Goal: Task Accomplishment & Management: Manage account settings

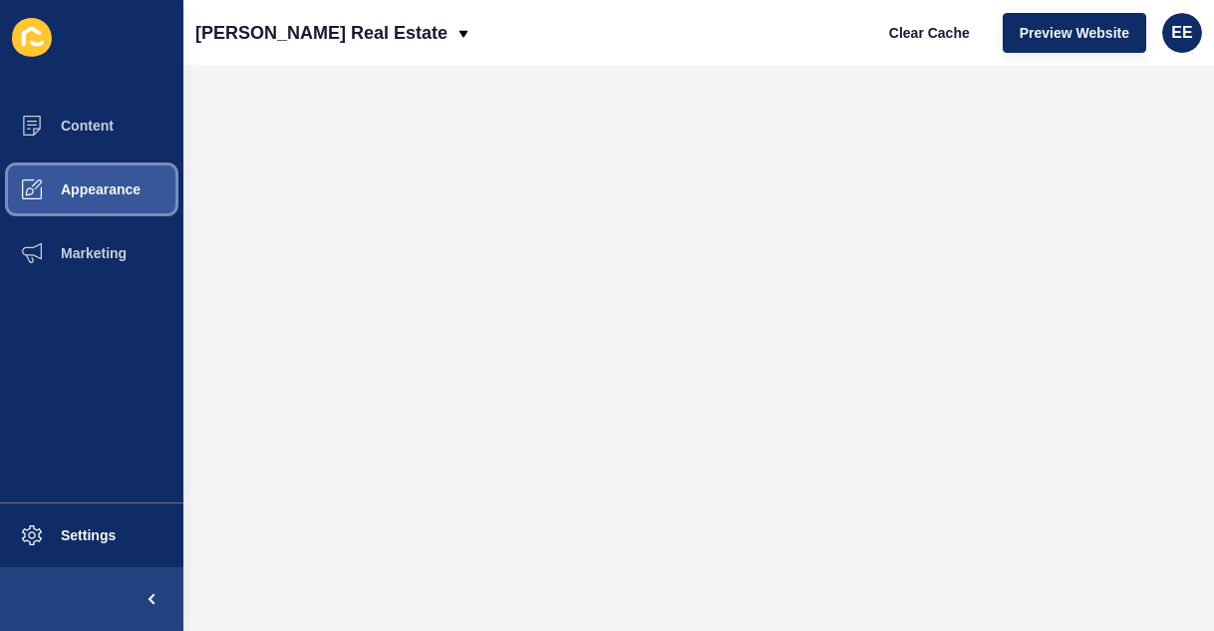
click at [119, 184] on span "Appearance" at bounding box center [69, 189] width 144 height 16
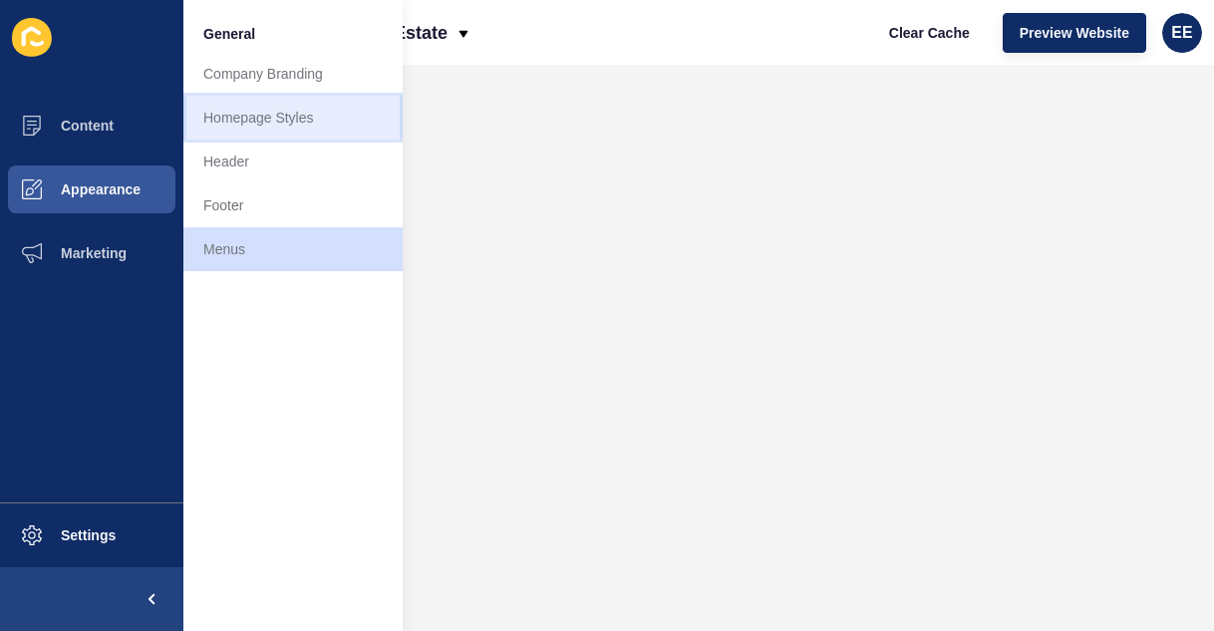
click at [228, 120] on link "Homepage Styles" at bounding box center [292, 118] width 219 height 44
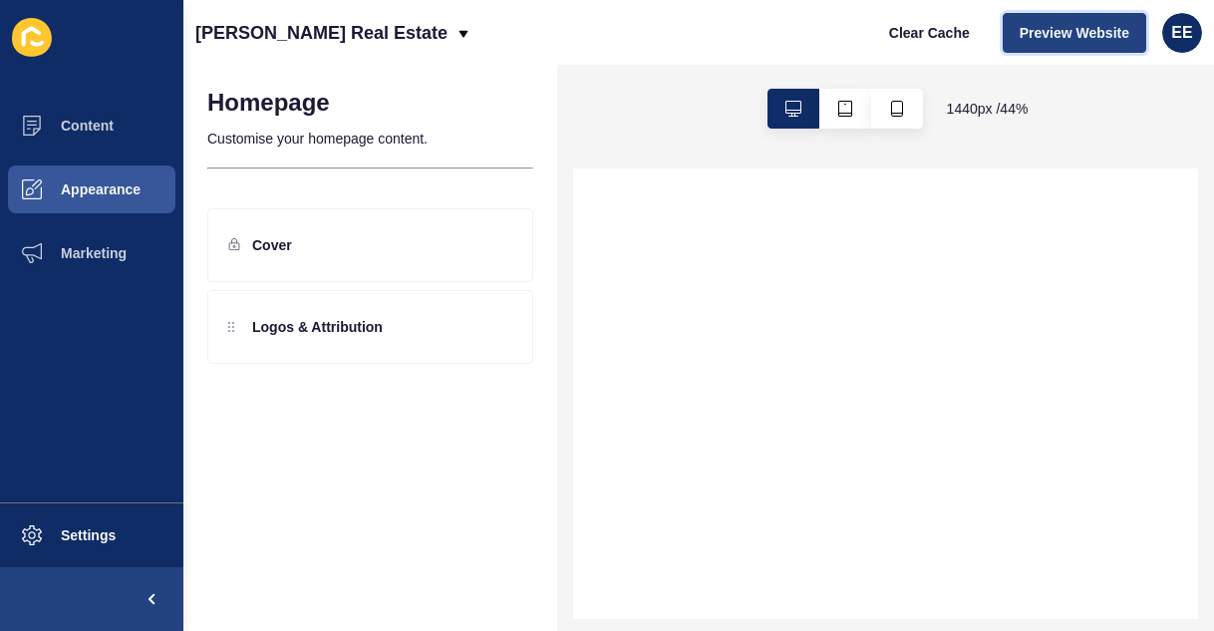
click at [1072, 28] on span "Preview Website" at bounding box center [1075, 33] width 110 height 20
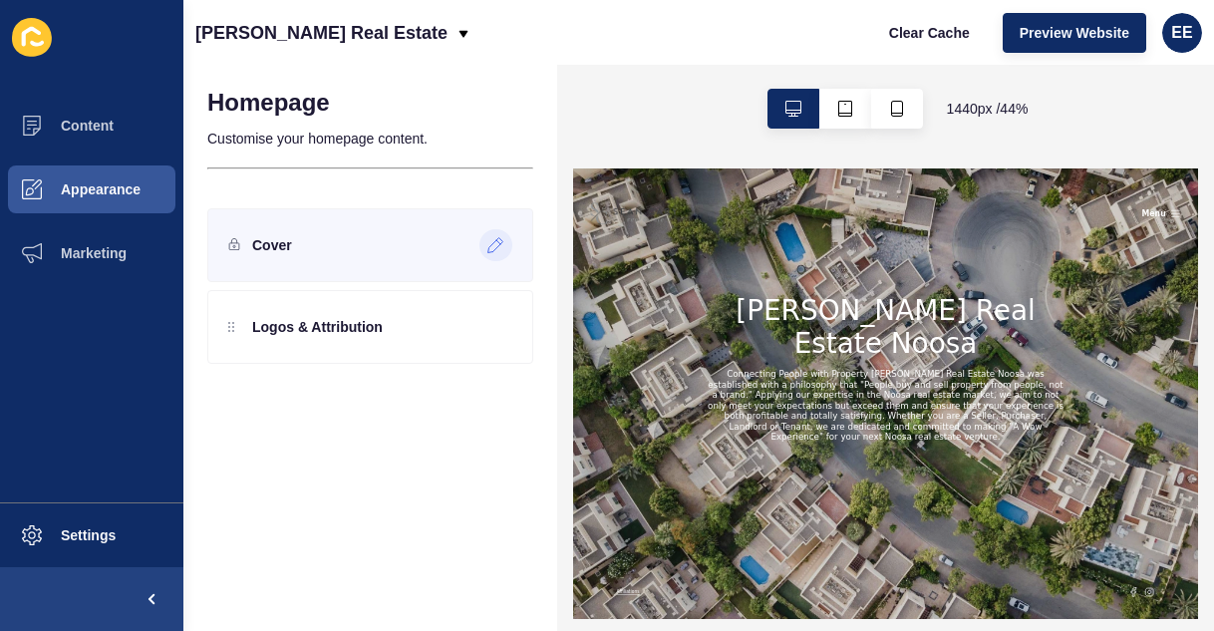
click at [487, 234] on div at bounding box center [495, 245] width 33 height 32
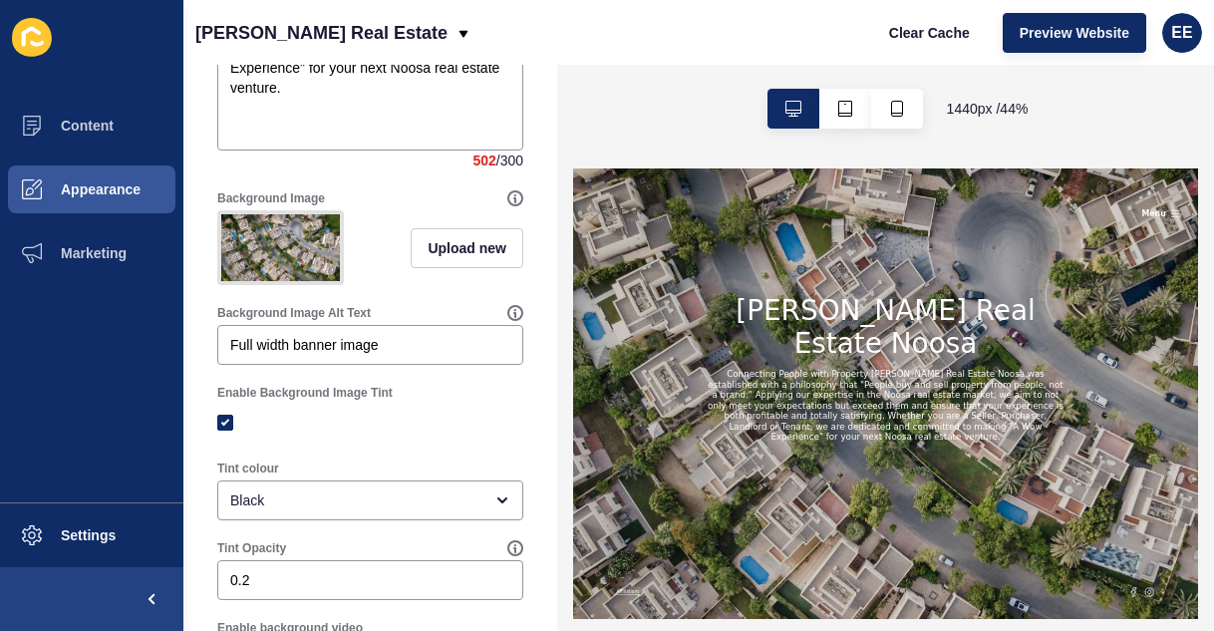
scroll to position [711, 0]
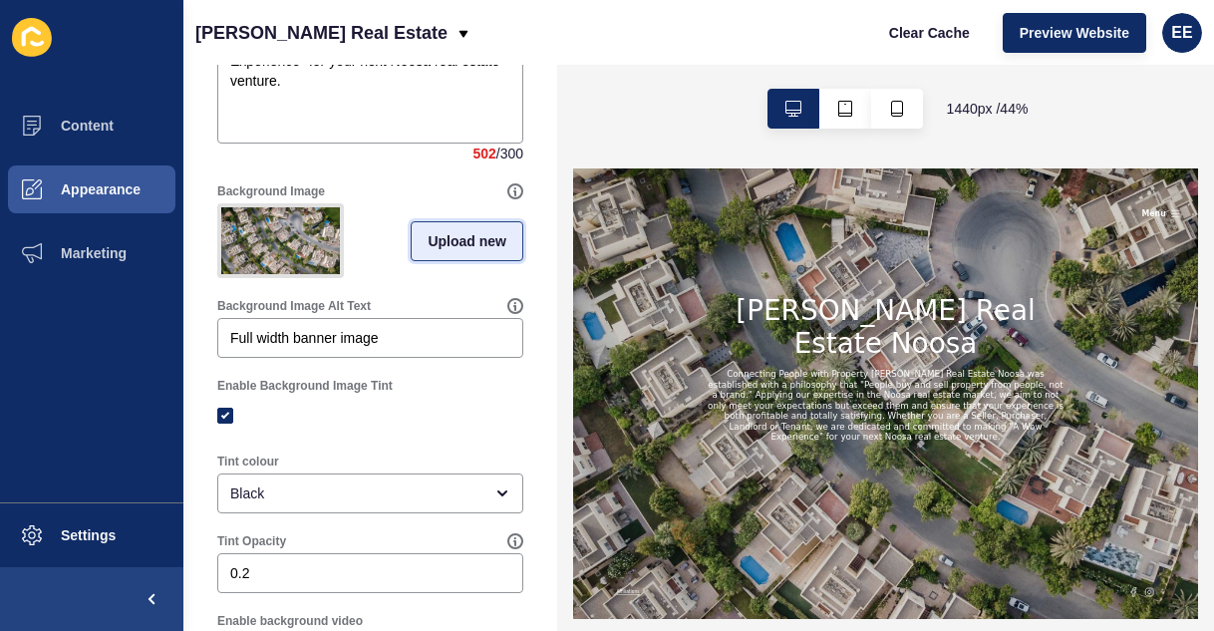
click at [469, 251] on span "Upload new" at bounding box center [467, 241] width 79 height 20
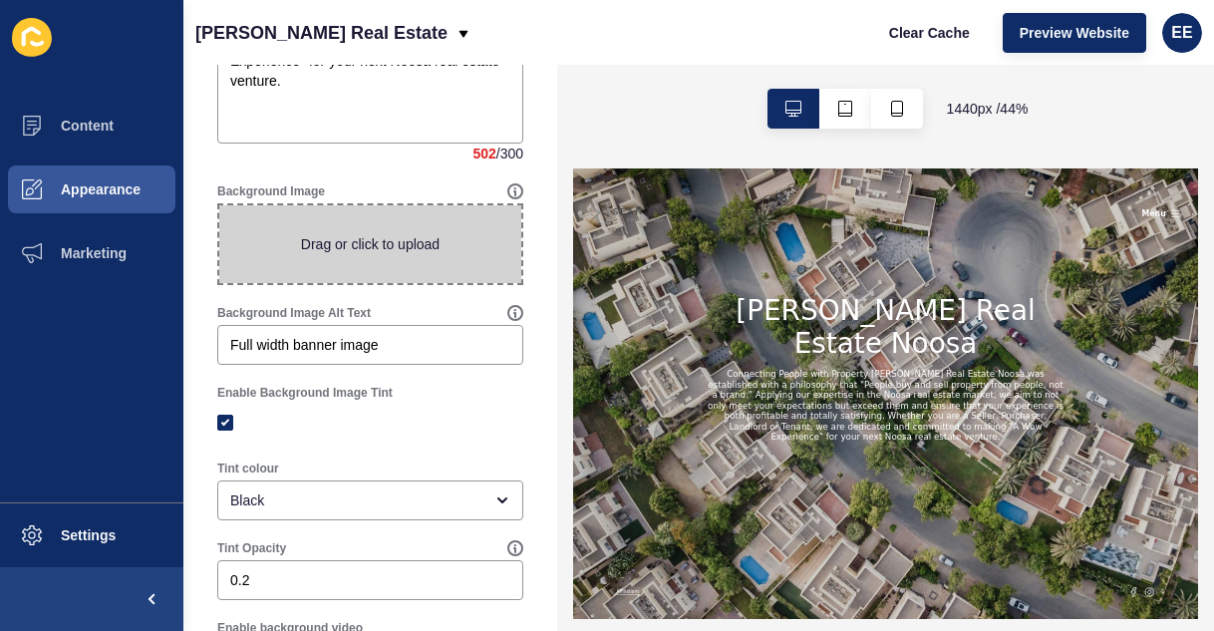
click at [469, 269] on span at bounding box center [370, 244] width 302 height 78
click at [219, 205] on input "Drag or click to upload" at bounding box center [219, 205] width 0 height 0
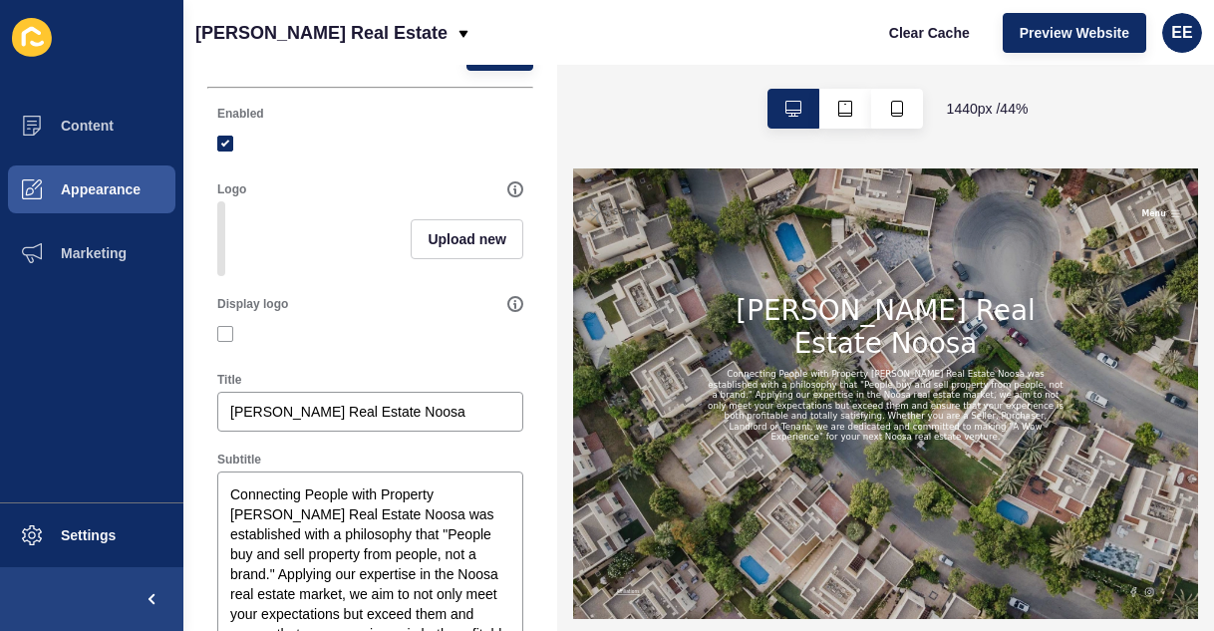
scroll to position [0, 0]
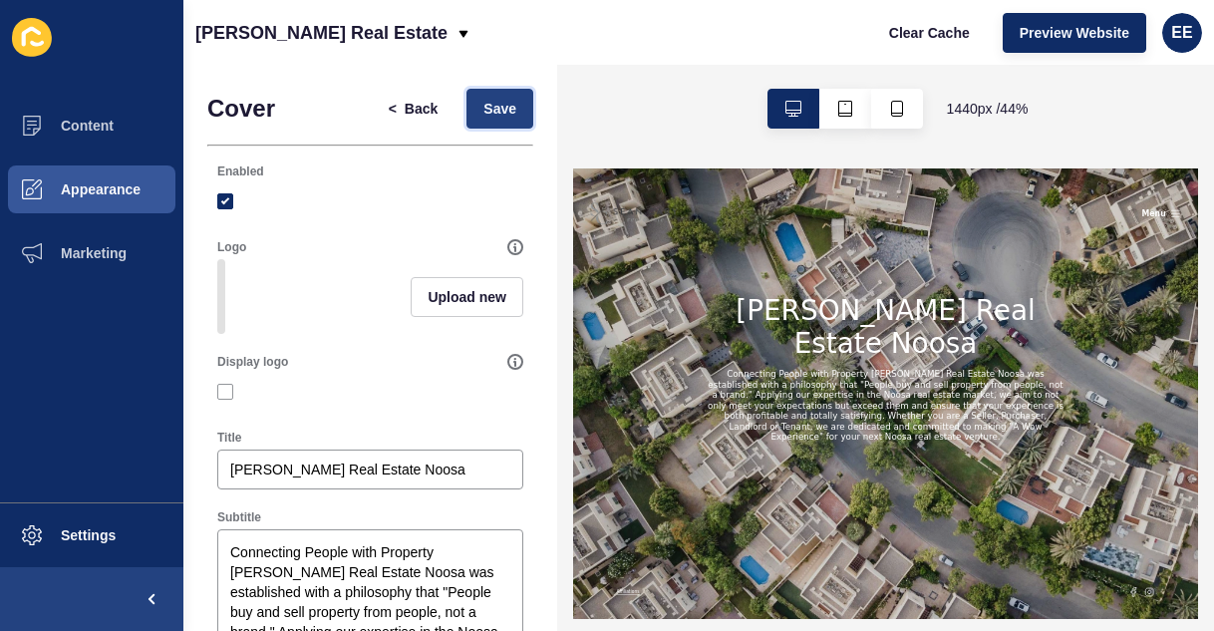
click at [483, 125] on button "Save" at bounding box center [499, 109] width 67 height 40
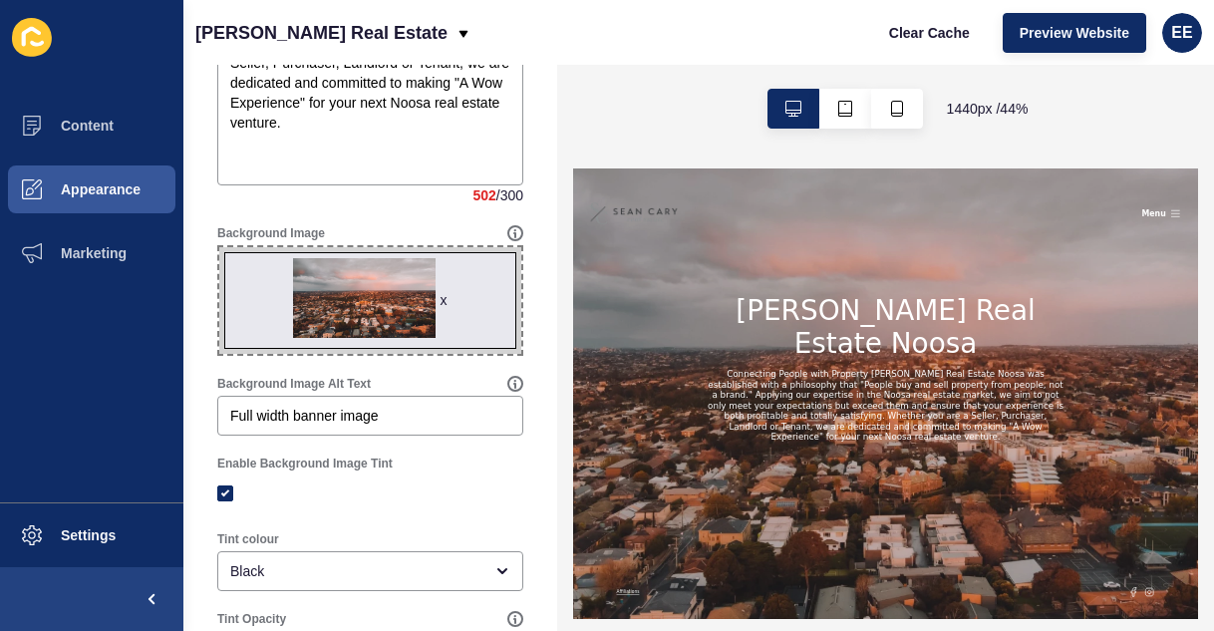
scroll to position [681, 0]
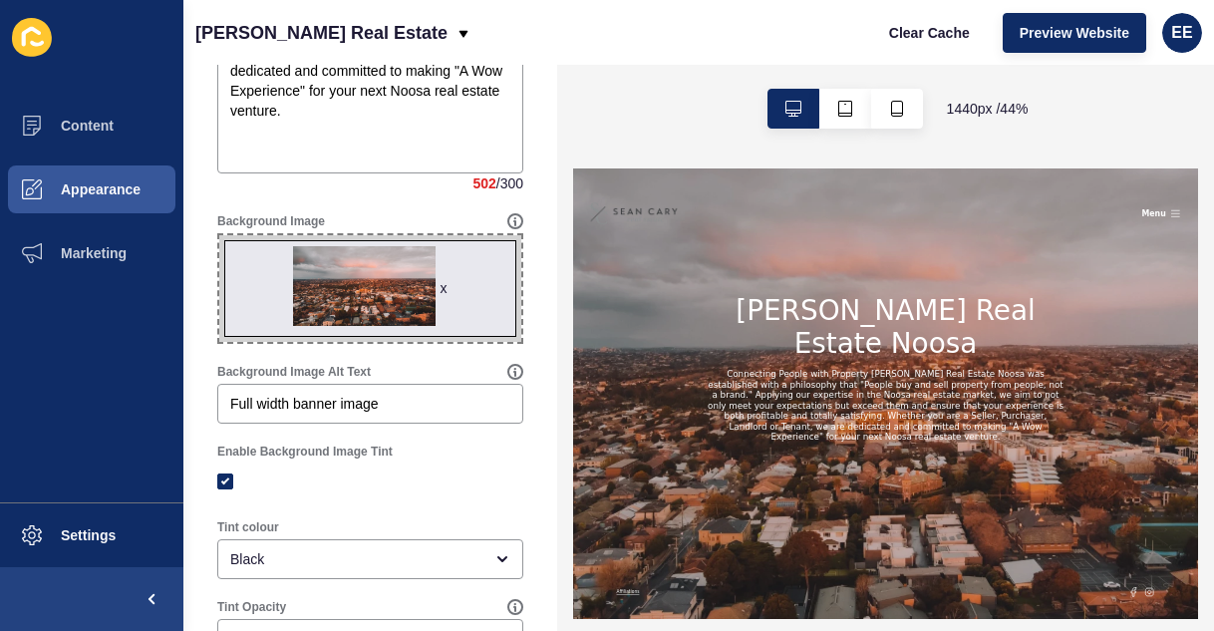
click at [398, 333] on span "x" at bounding box center [370, 288] width 302 height 107
click at [219, 235] on input "x Drag or click to upload" at bounding box center [219, 235] width 0 height 0
type input "C:\fakepath\pexelsbrickkitchen.jpg"
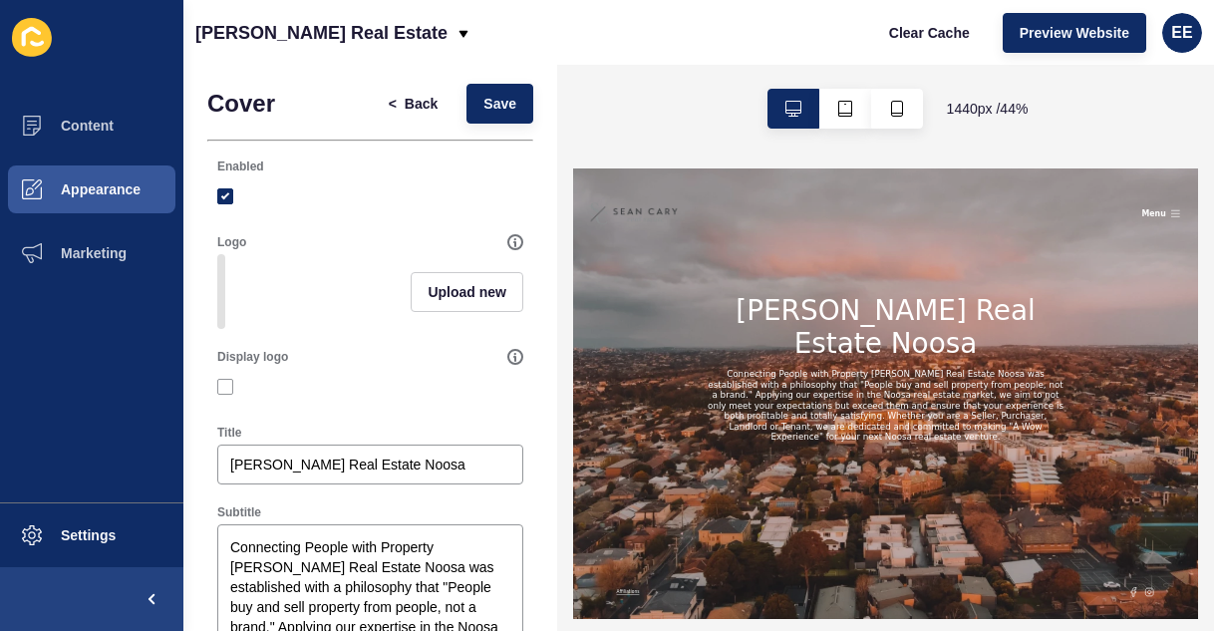
scroll to position [0, 0]
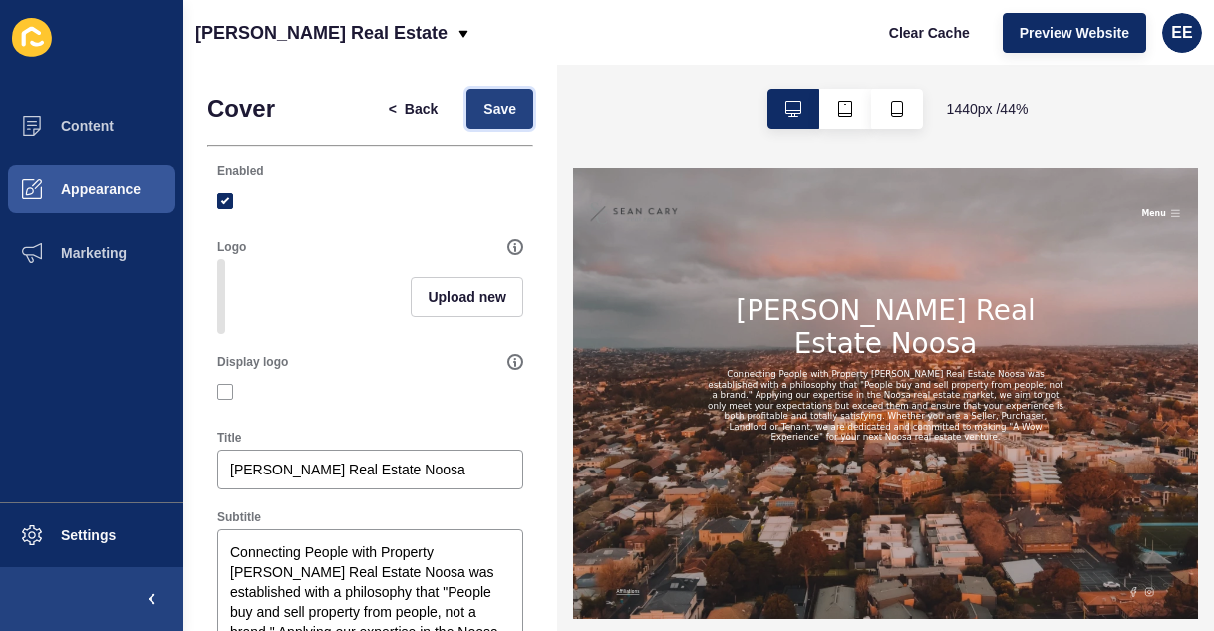
click at [492, 106] on span "Save" at bounding box center [499, 109] width 33 height 20
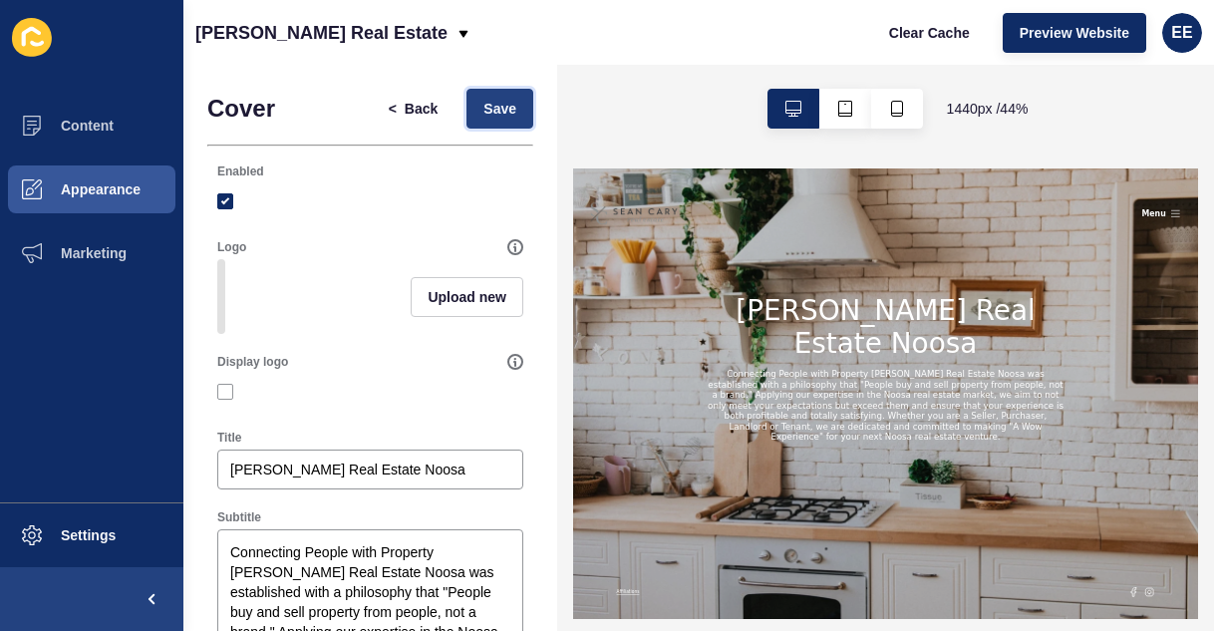
click at [470, 98] on button "Save" at bounding box center [499, 109] width 67 height 40
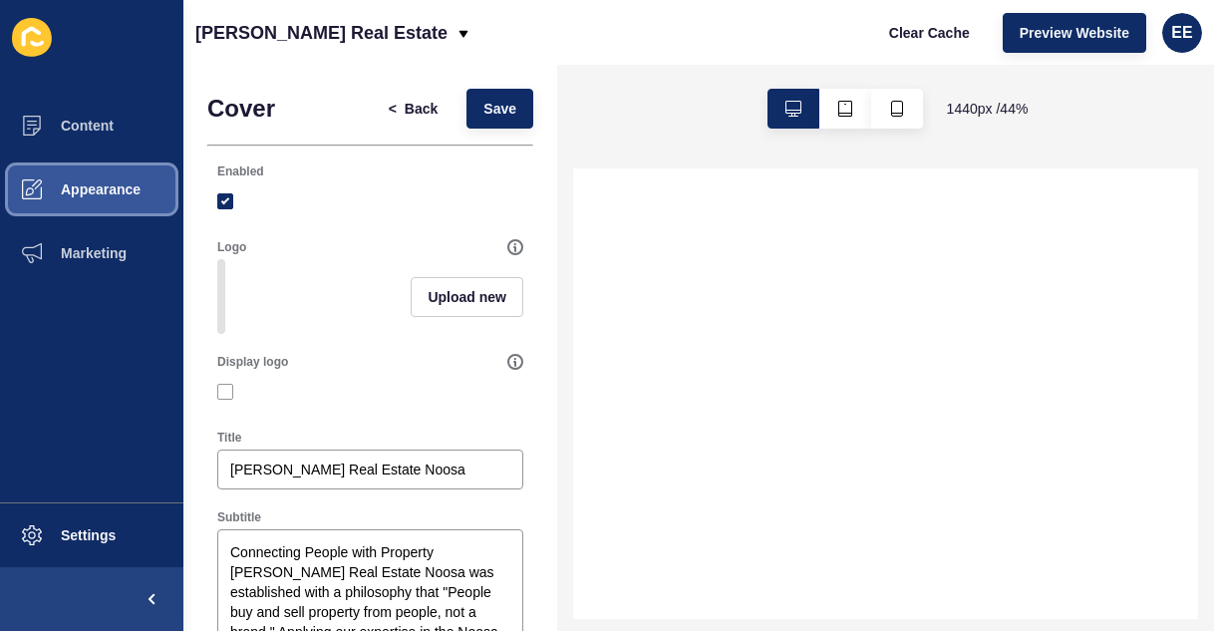
click at [141, 188] on span "Appearance" at bounding box center [69, 189] width 144 height 16
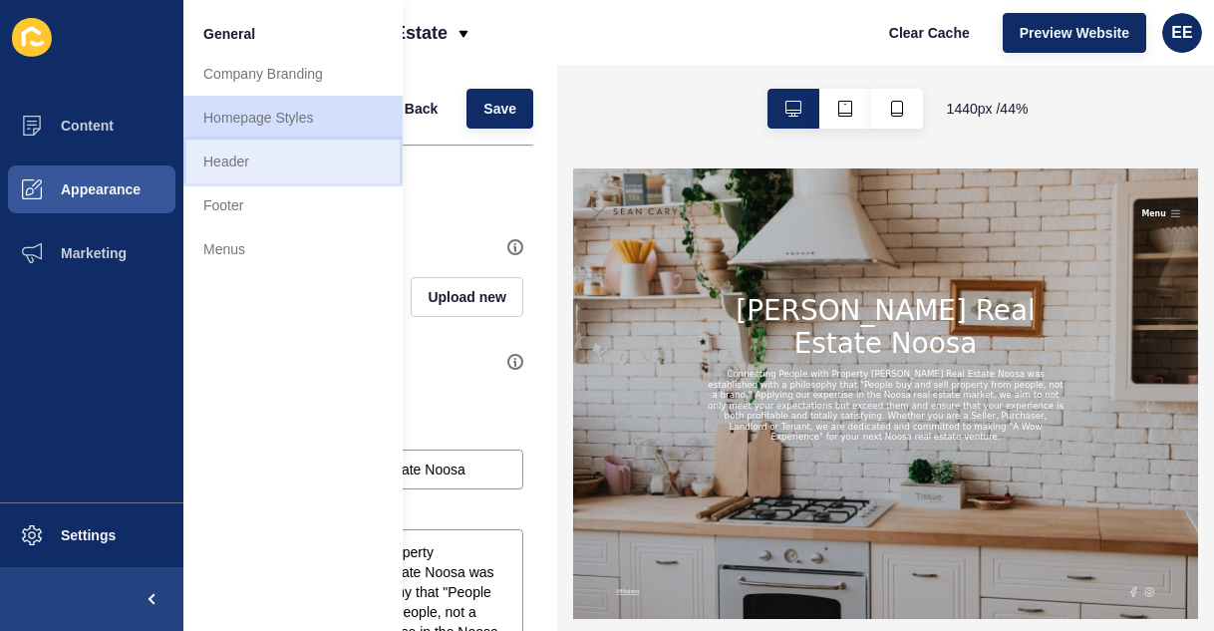
click at [245, 172] on link "Header" at bounding box center [292, 162] width 219 height 44
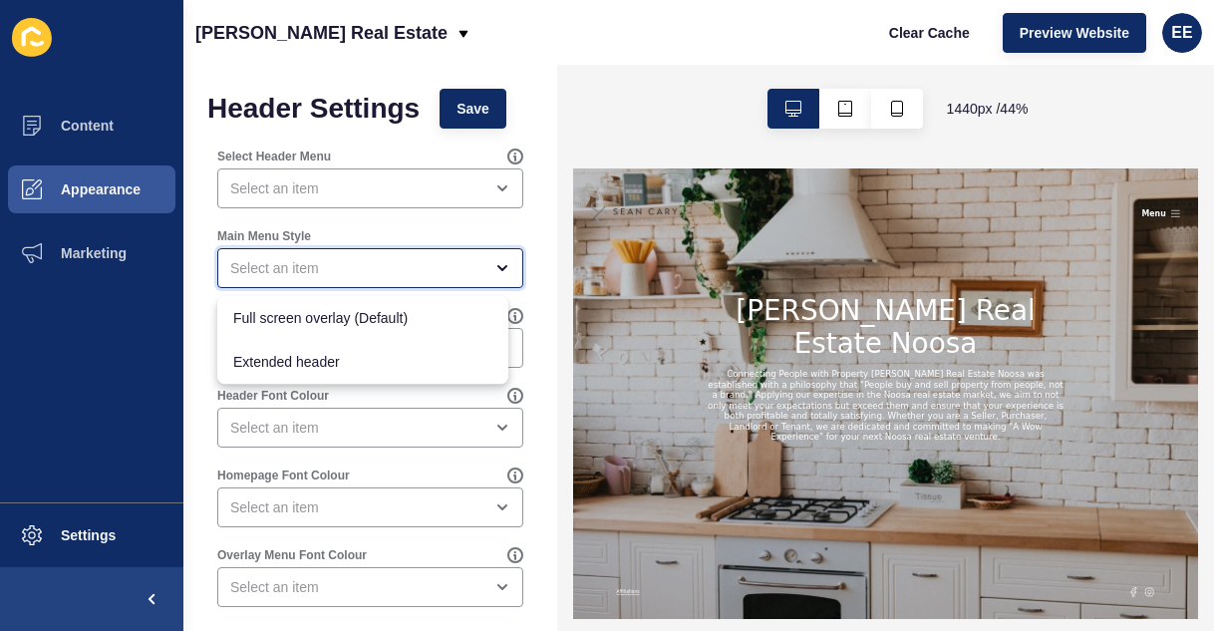
click at [482, 266] on div "close menu" at bounding box center [496, 268] width 28 height 16
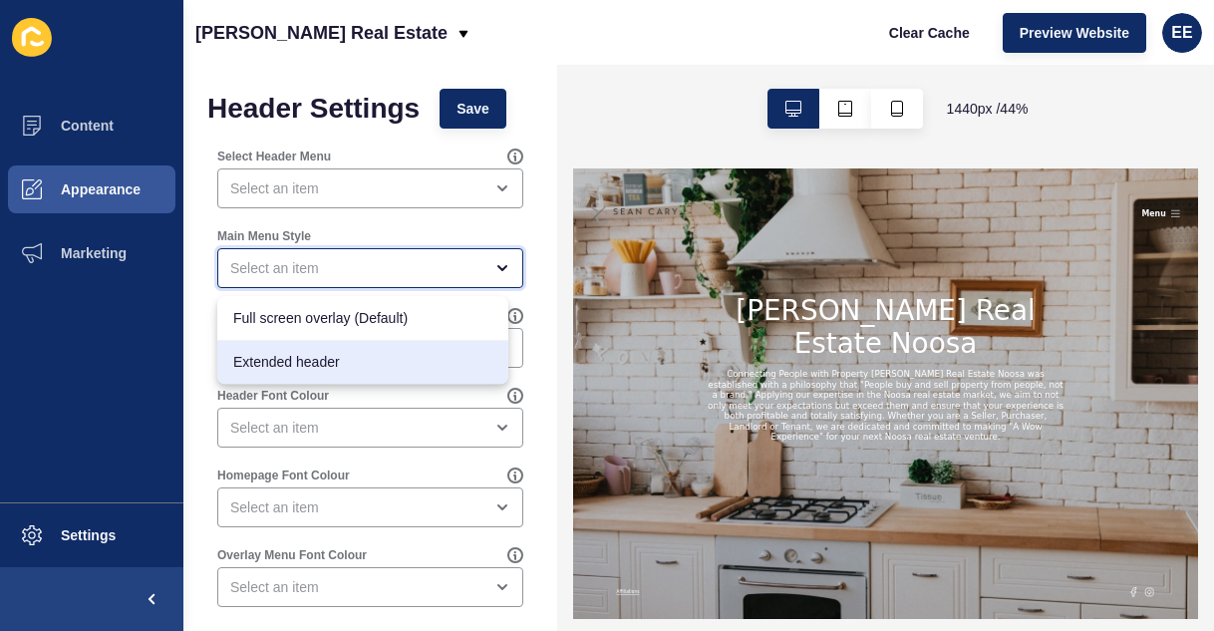
click at [329, 365] on span "Extended header" at bounding box center [362, 362] width 259 height 20
type input "Extended header"
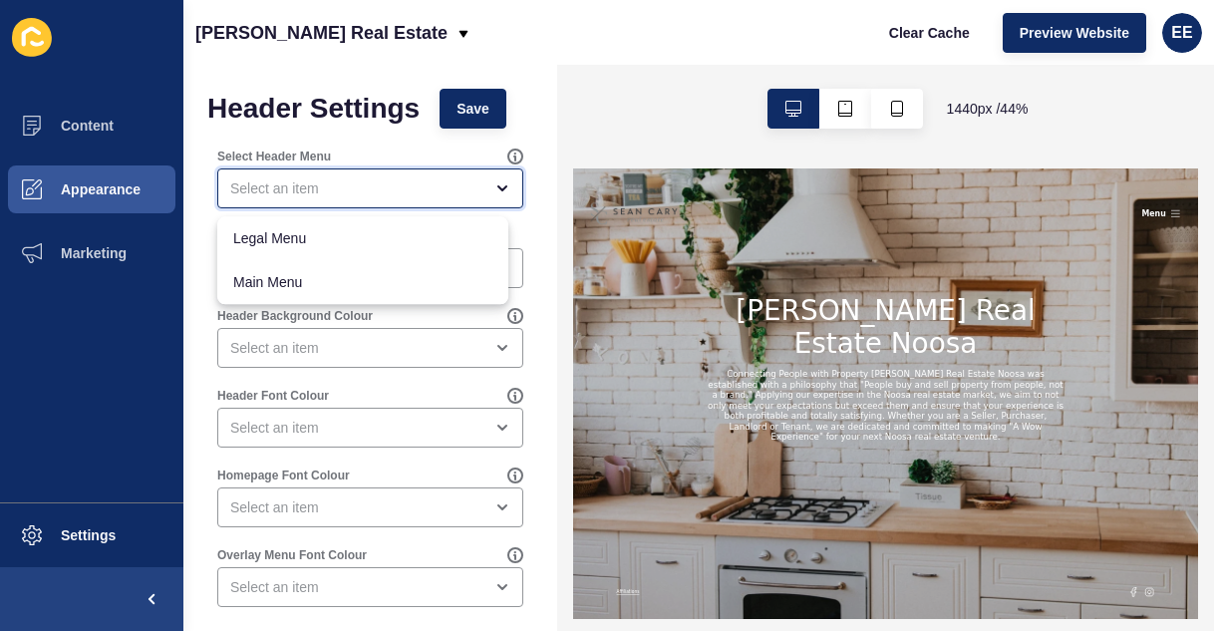
click at [379, 173] on div "close menu" at bounding box center [370, 188] width 306 height 40
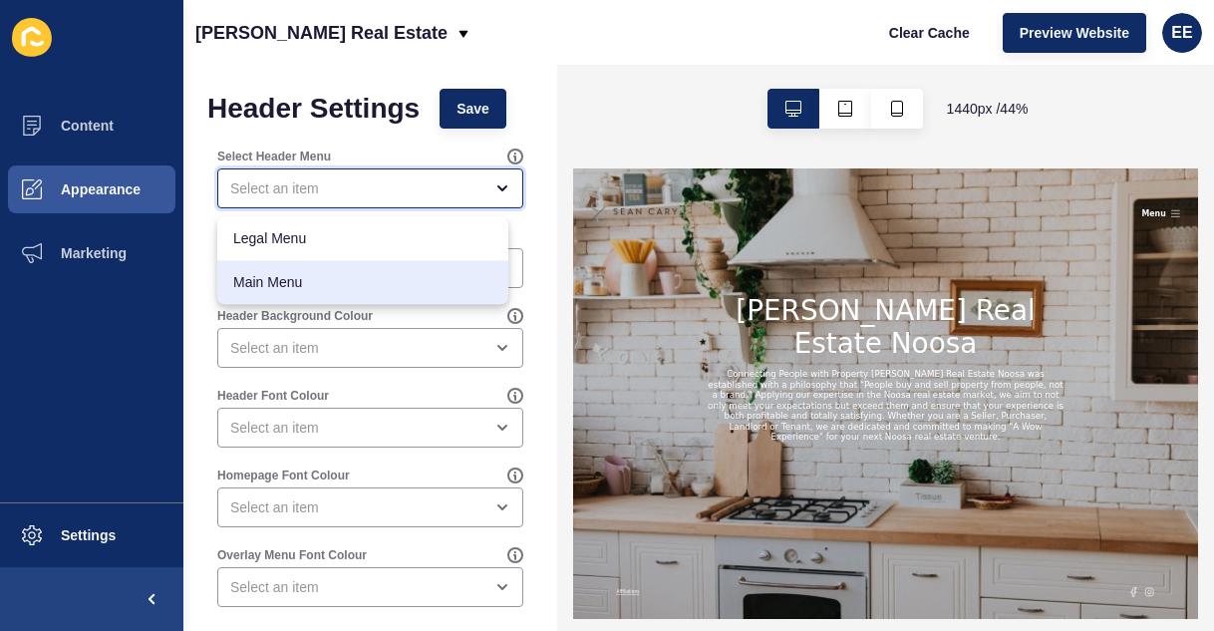
click at [313, 273] on span "Main Menu" at bounding box center [362, 282] width 259 height 20
type input "Main Menu"
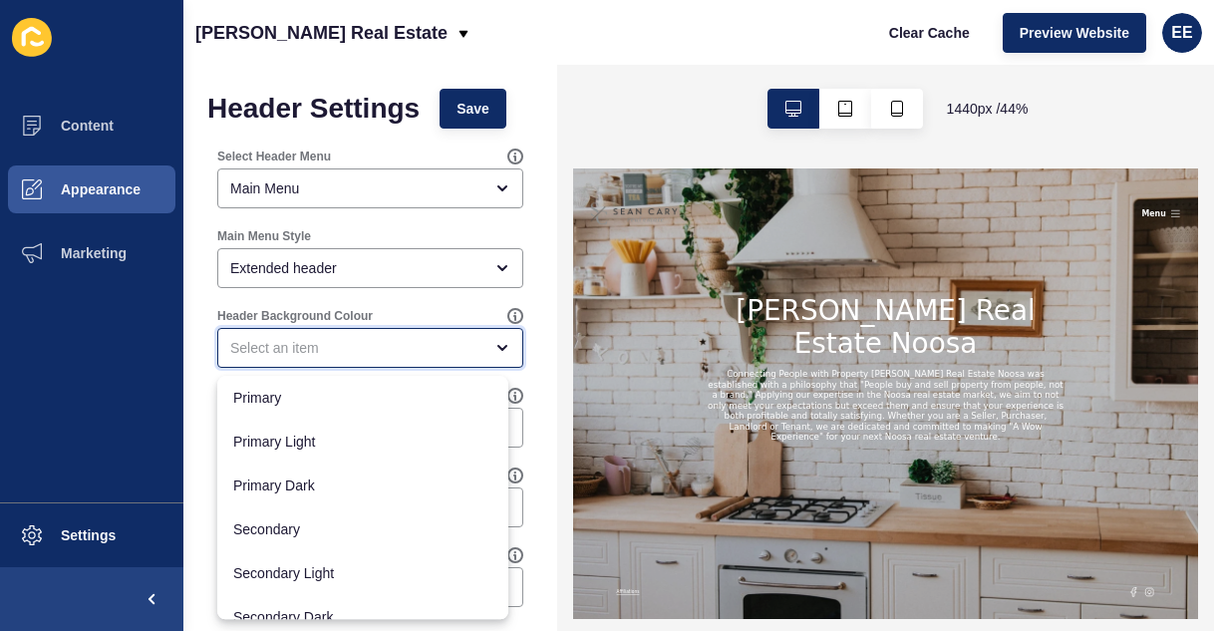
click at [415, 348] on div "close menu" at bounding box center [356, 348] width 252 height 20
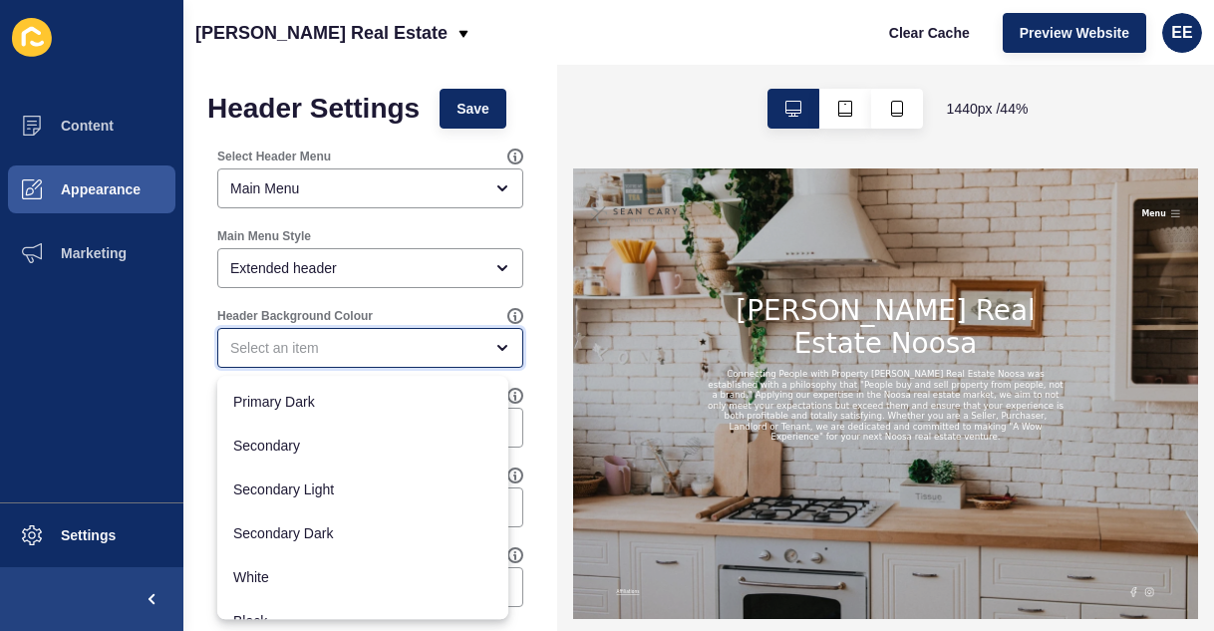
scroll to position [108, 0]
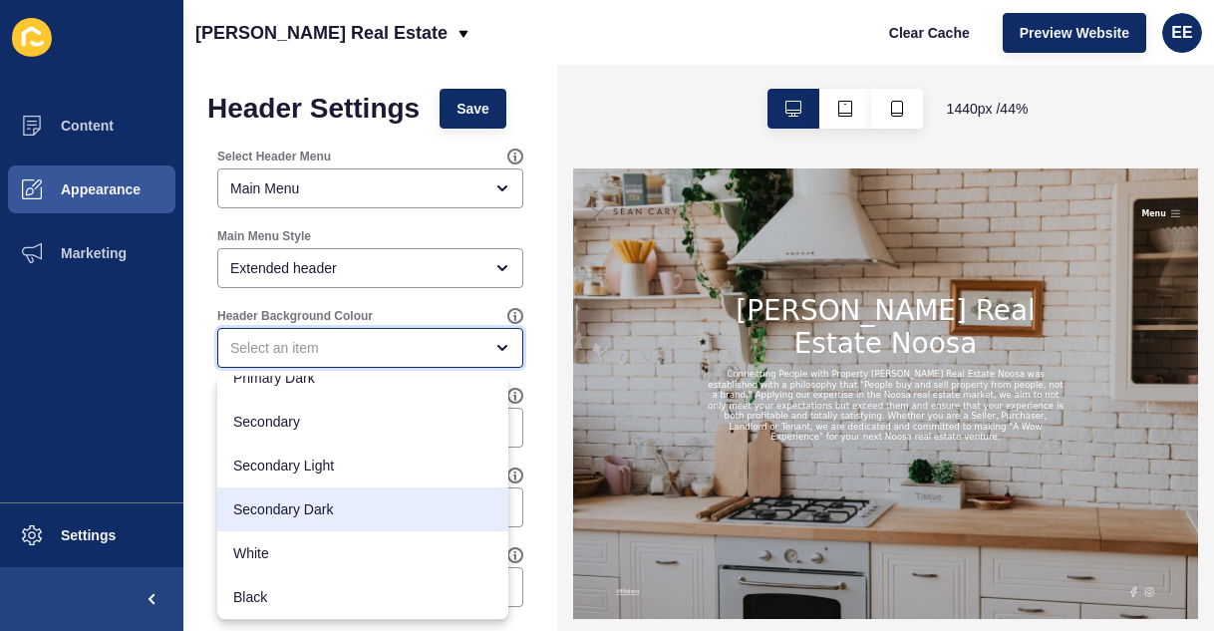
drag, startPoint x: 492, startPoint y: 494, endPoint x: 506, endPoint y: 440, distance: 56.6
click at [506, 439] on div "Primary Primary Light Primary Dark Secondary Secondary Light Secondary Dark Whi…" at bounding box center [362, 497] width 291 height 243
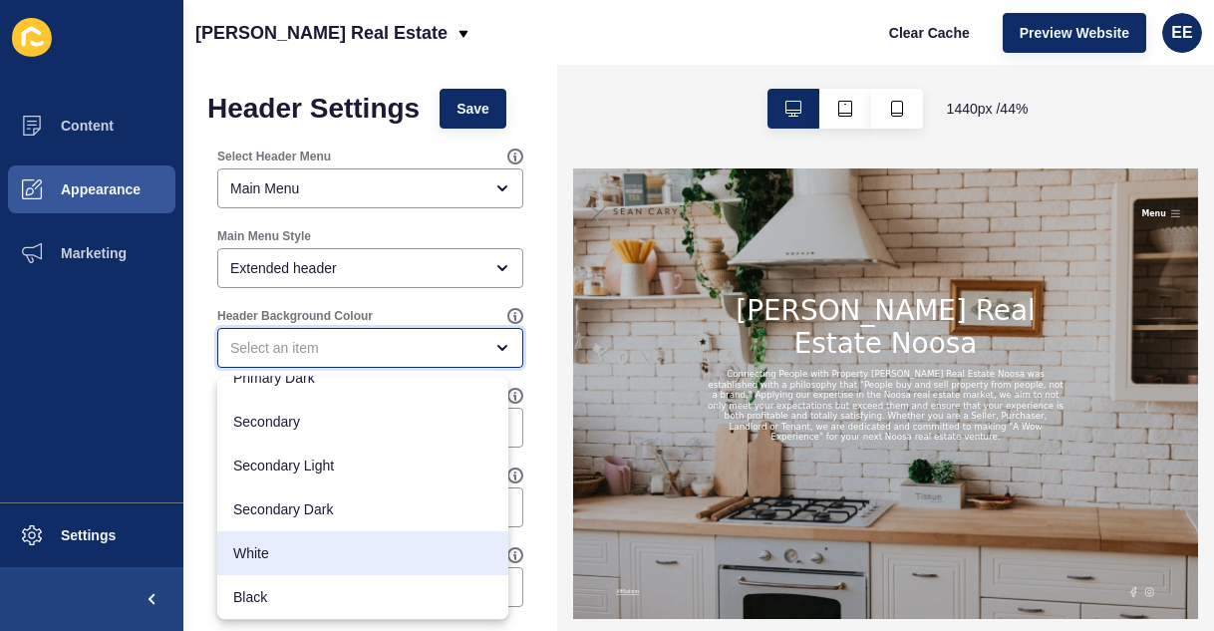
click at [388, 551] on span "White" at bounding box center [362, 553] width 259 height 20
type input "White"
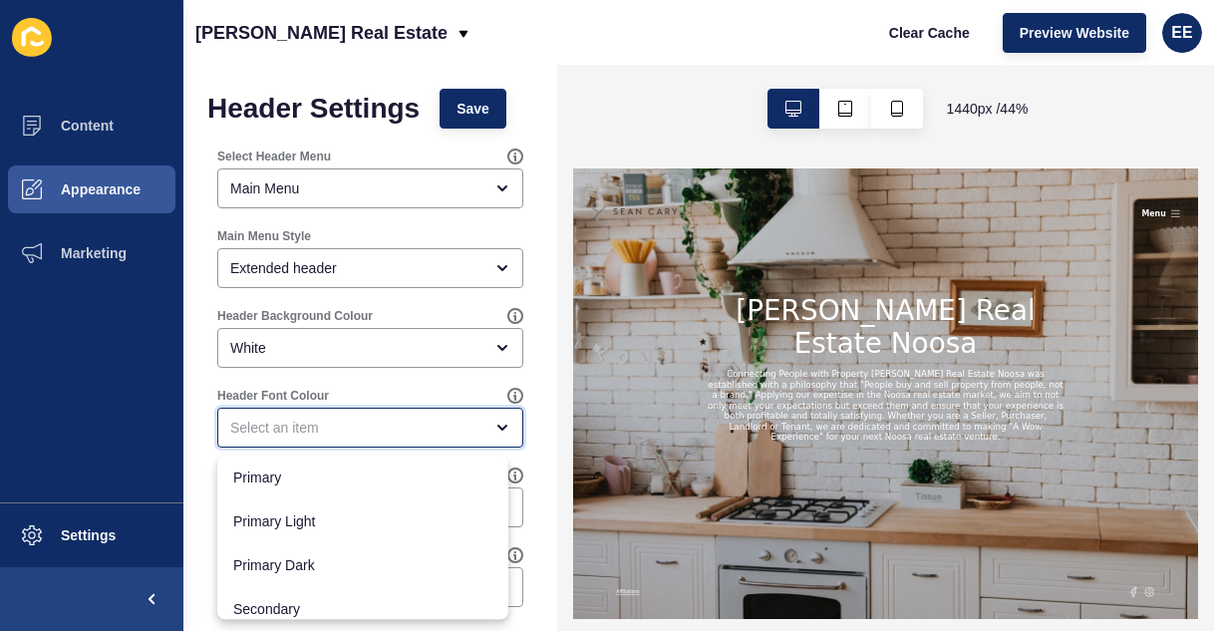
click at [482, 427] on div "close menu" at bounding box center [496, 428] width 28 height 16
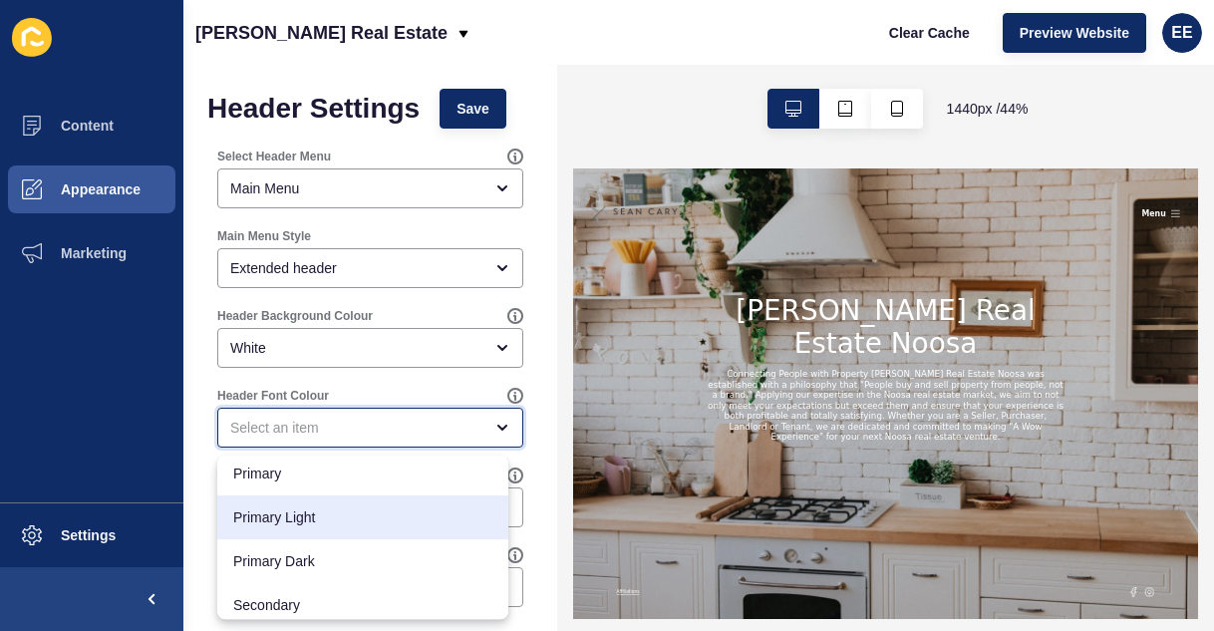
scroll to position [0, 0]
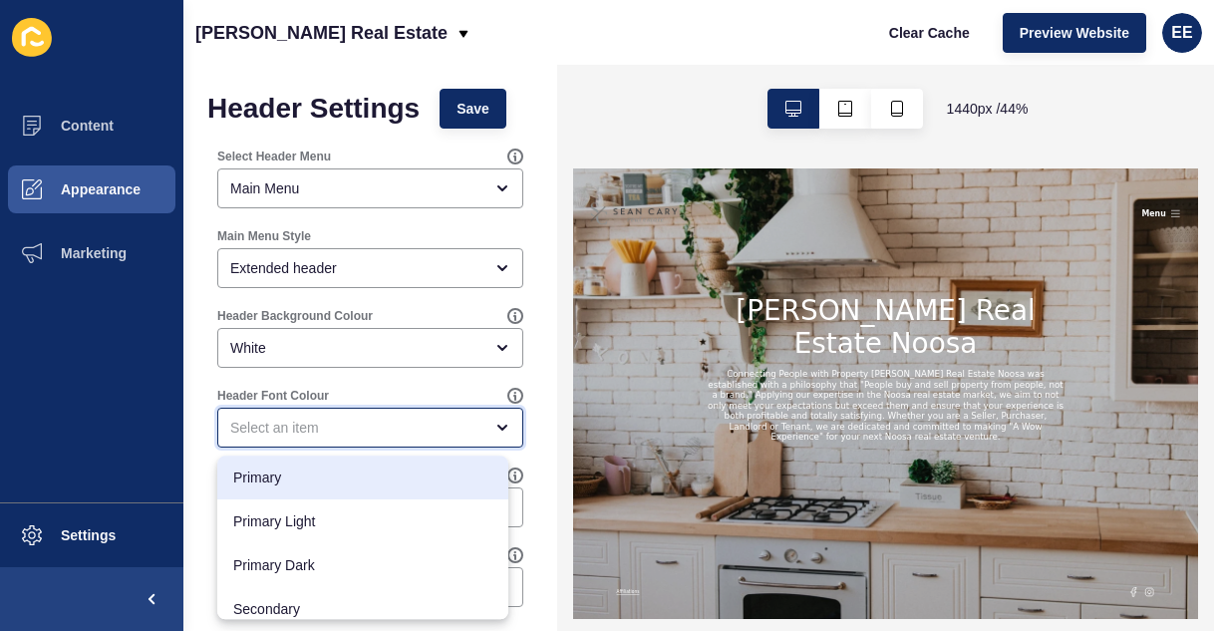
click at [411, 480] on span "Primary" at bounding box center [362, 477] width 259 height 20
type input "Primary"
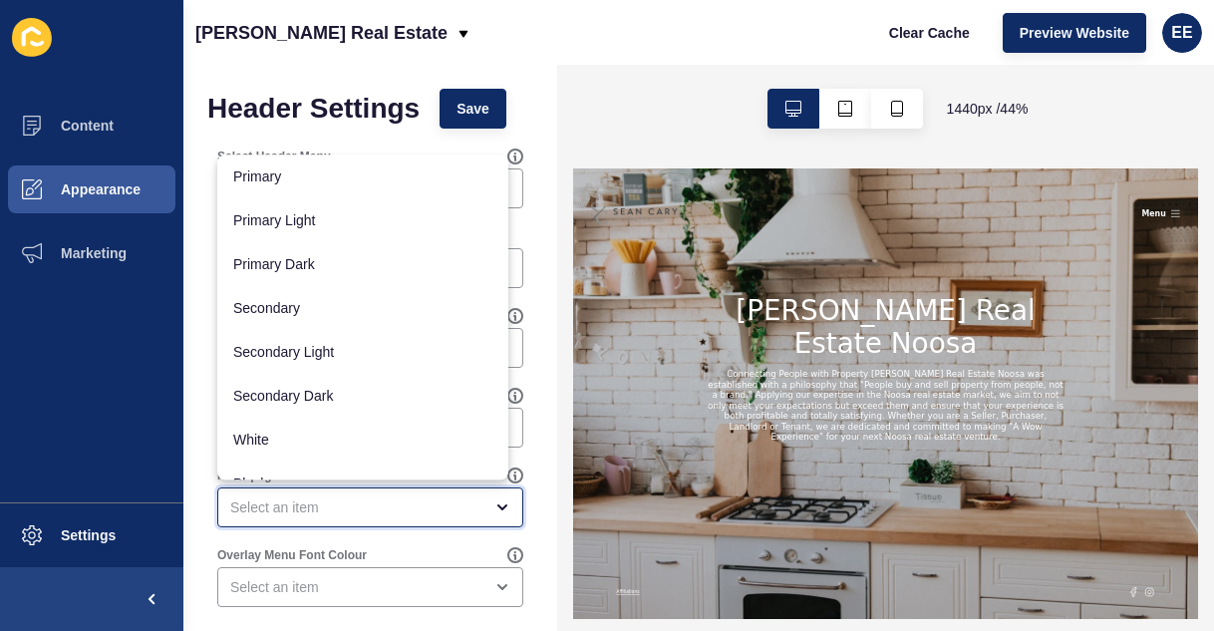
click at [451, 506] on div "close menu" at bounding box center [356, 507] width 252 height 20
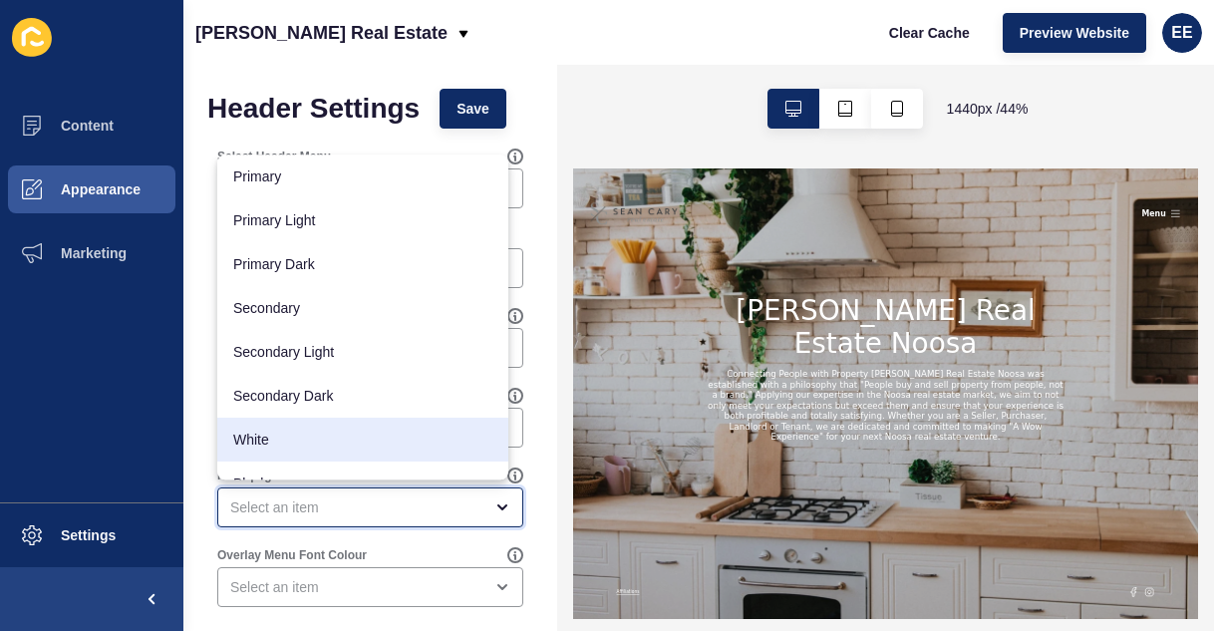
click at [408, 436] on span "White" at bounding box center [362, 440] width 259 height 20
type input "White"
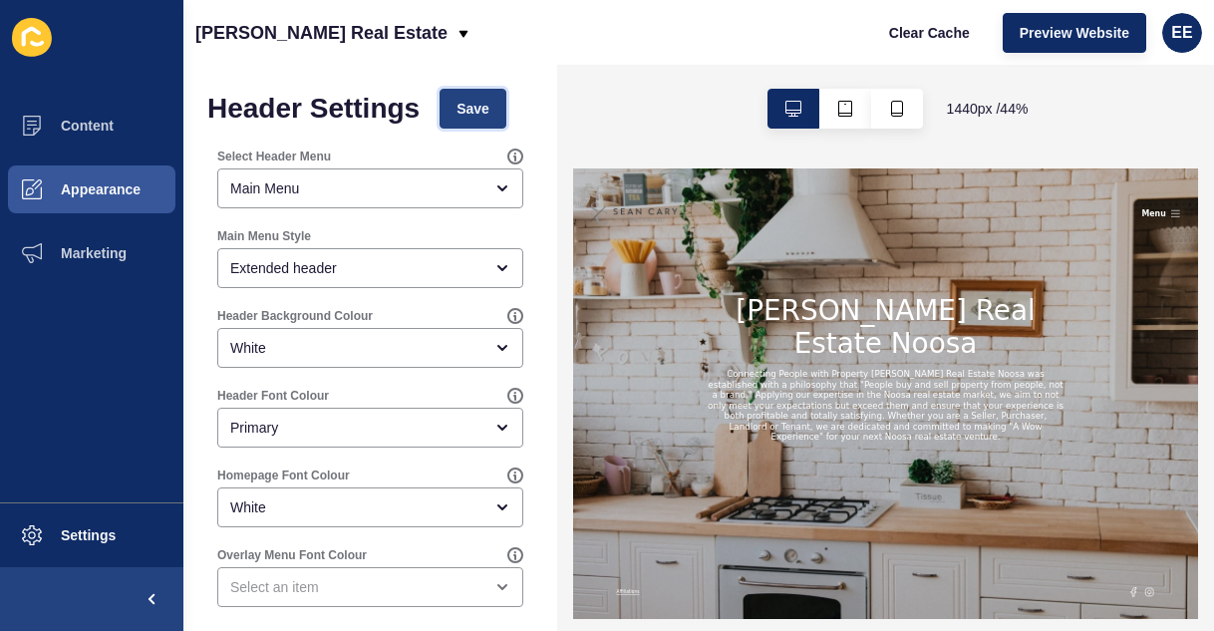
click at [490, 93] on button "Save" at bounding box center [473, 109] width 67 height 40
click at [481, 105] on span "Save" at bounding box center [472, 109] width 33 height 20
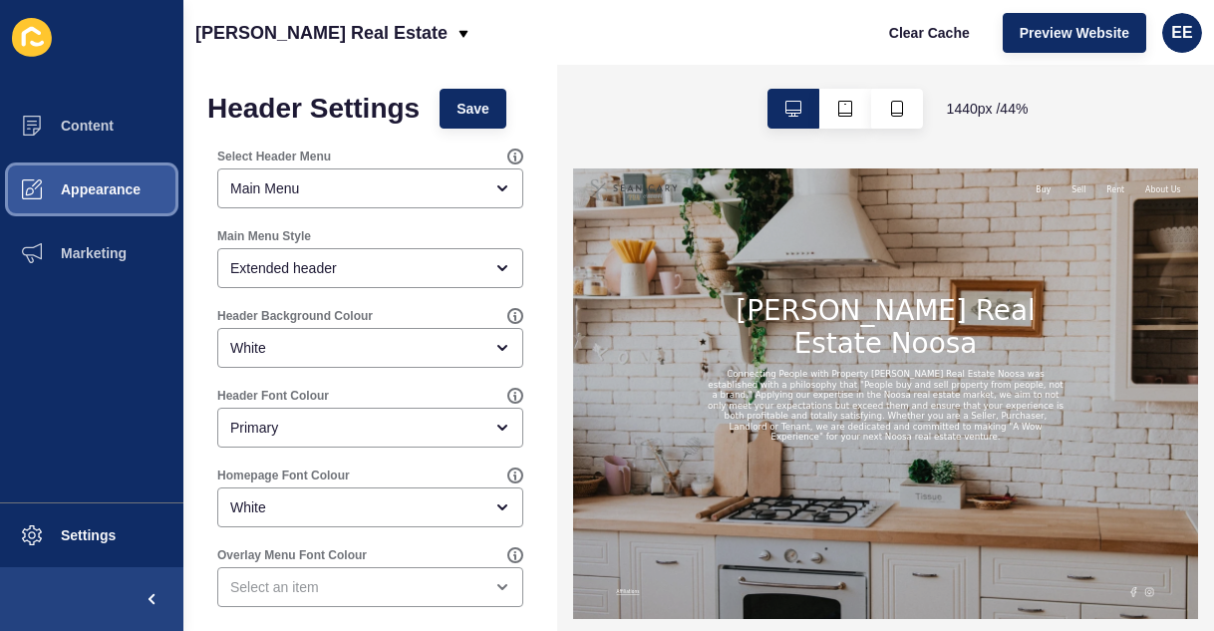
click at [80, 188] on span "Appearance" at bounding box center [69, 189] width 144 height 16
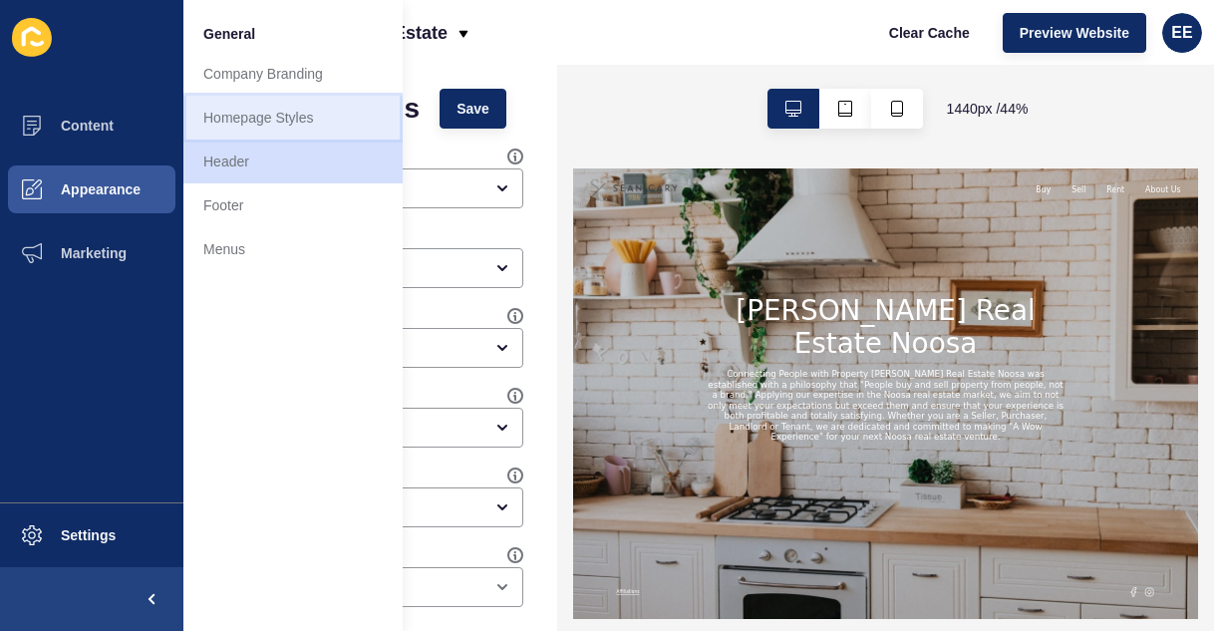
click at [242, 110] on link "Homepage Styles" at bounding box center [292, 118] width 219 height 44
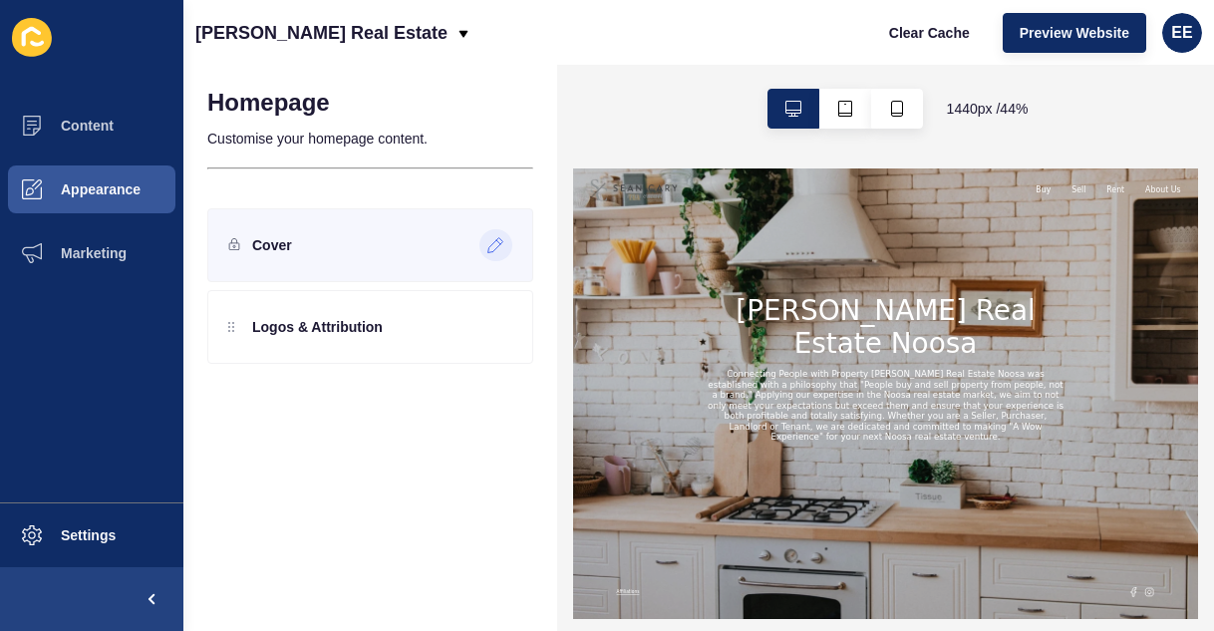
click at [493, 243] on icon at bounding box center [495, 245] width 17 height 16
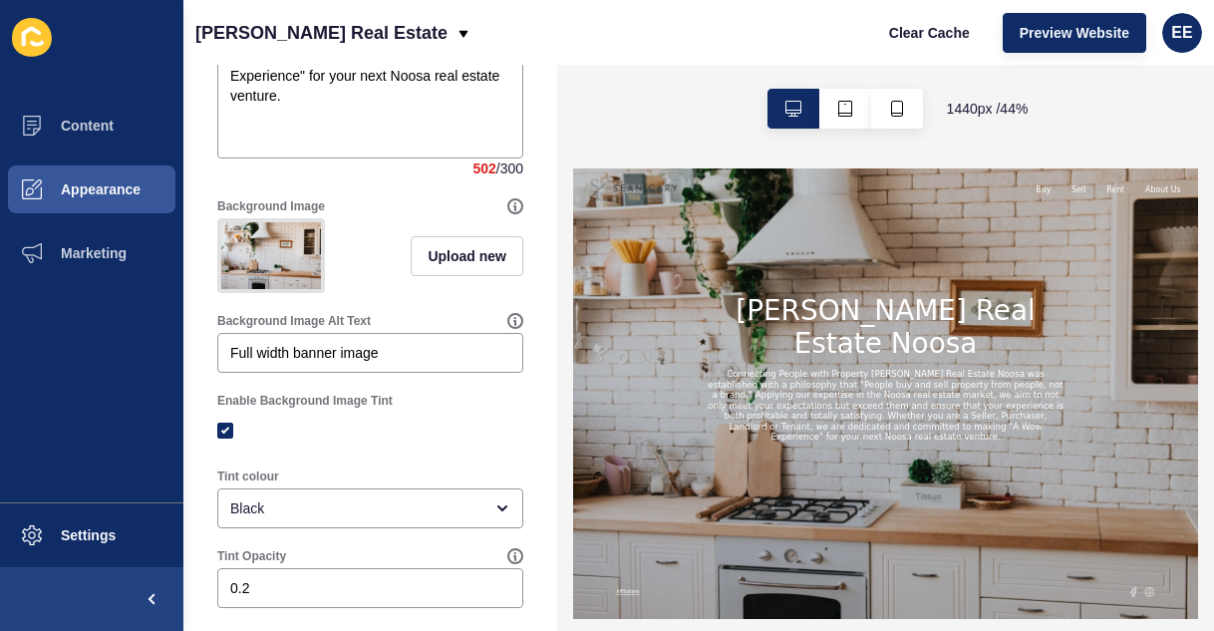
scroll to position [705, 0]
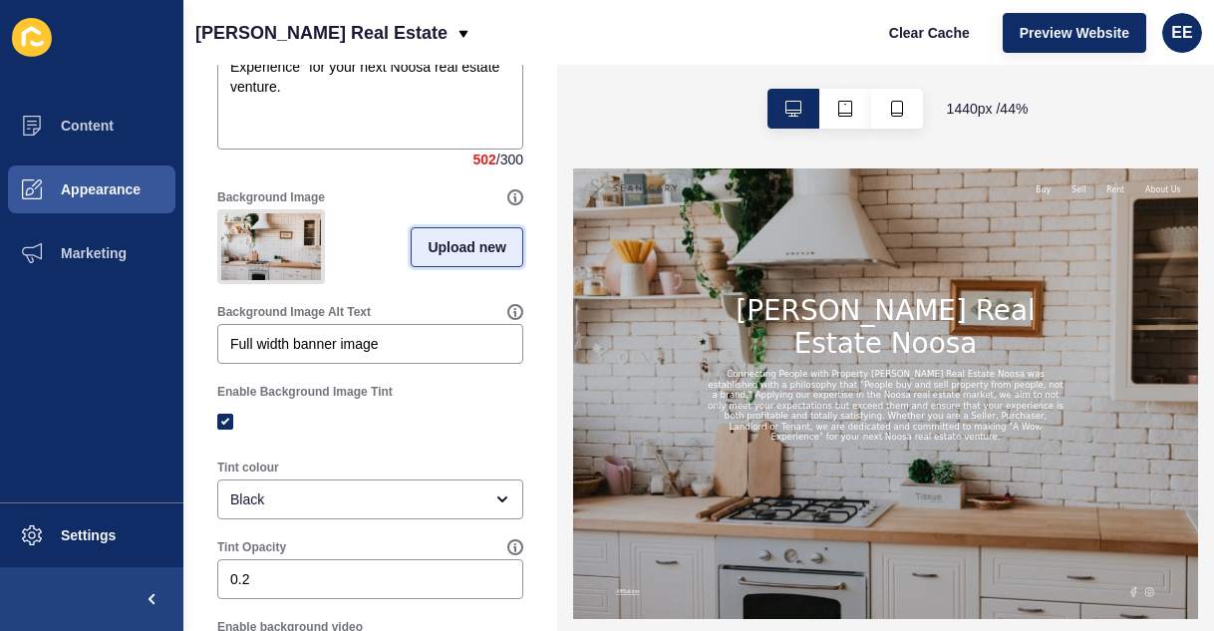
click at [459, 257] on span "Upload new" at bounding box center [467, 247] width 79 height 20
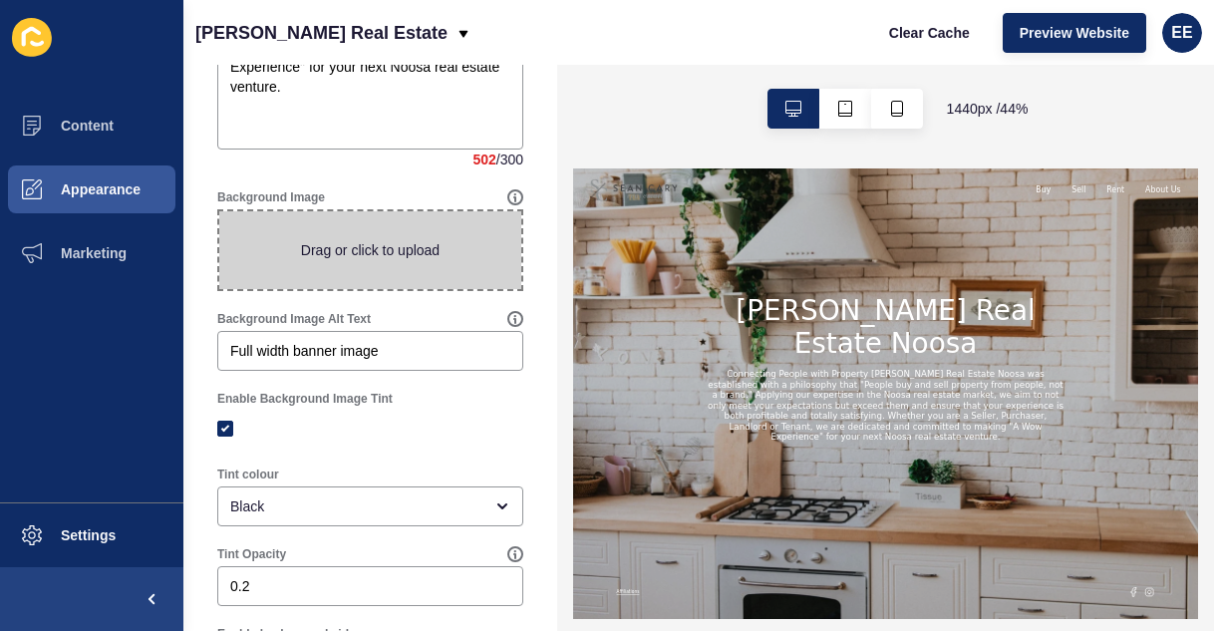
click at [413, 264] on span at bounding box center [370, 250] width 302 height 78
click at [219, 211] on input "Drag or click to upload" at bounding box center [219, 211] width 0 height 0
type input "C:\fakepath\kitchenimage1.jpg"
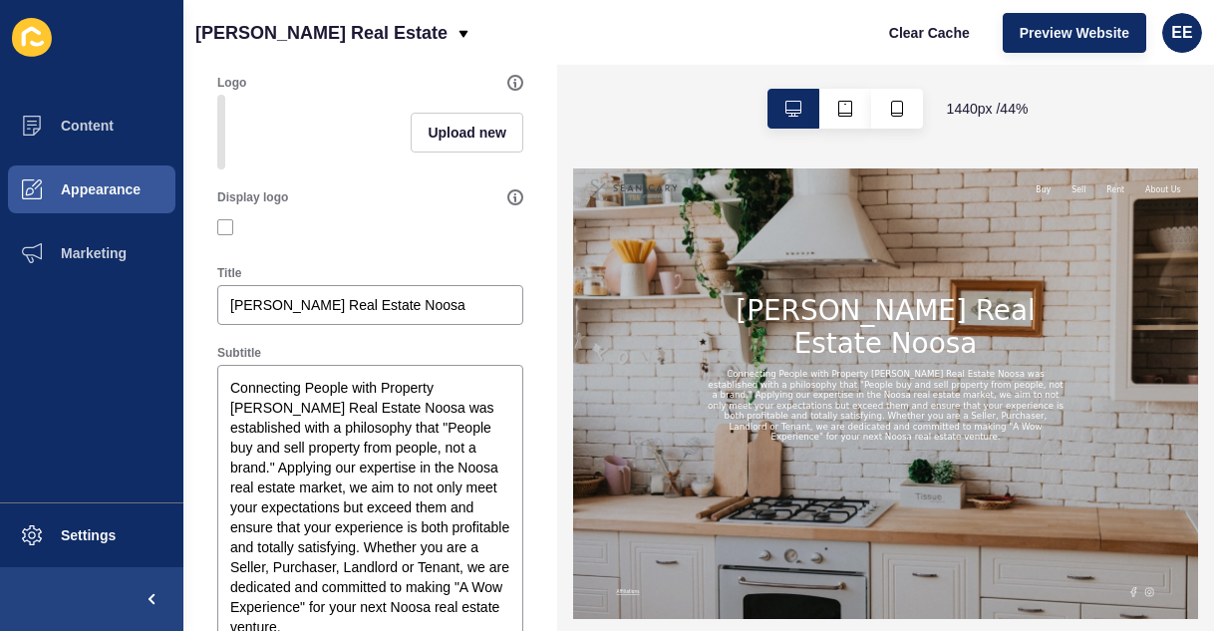
scroll to position [0, 0]
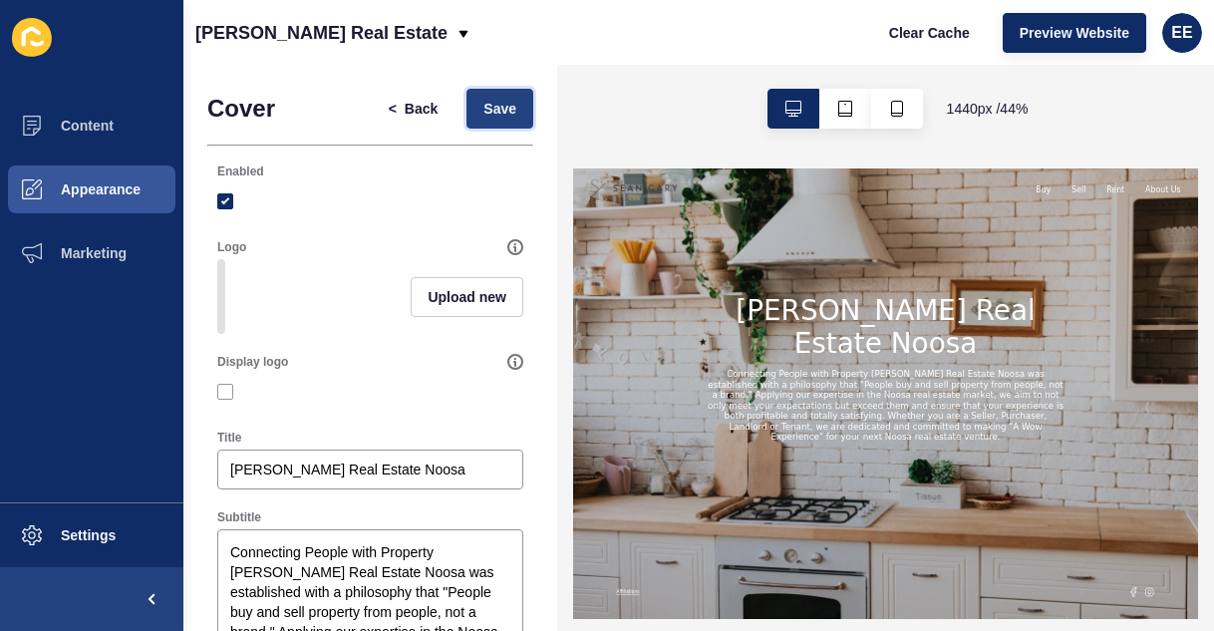
click at [489, 89] on button "Save" at bounding box center [499, 109] width 67 height 40
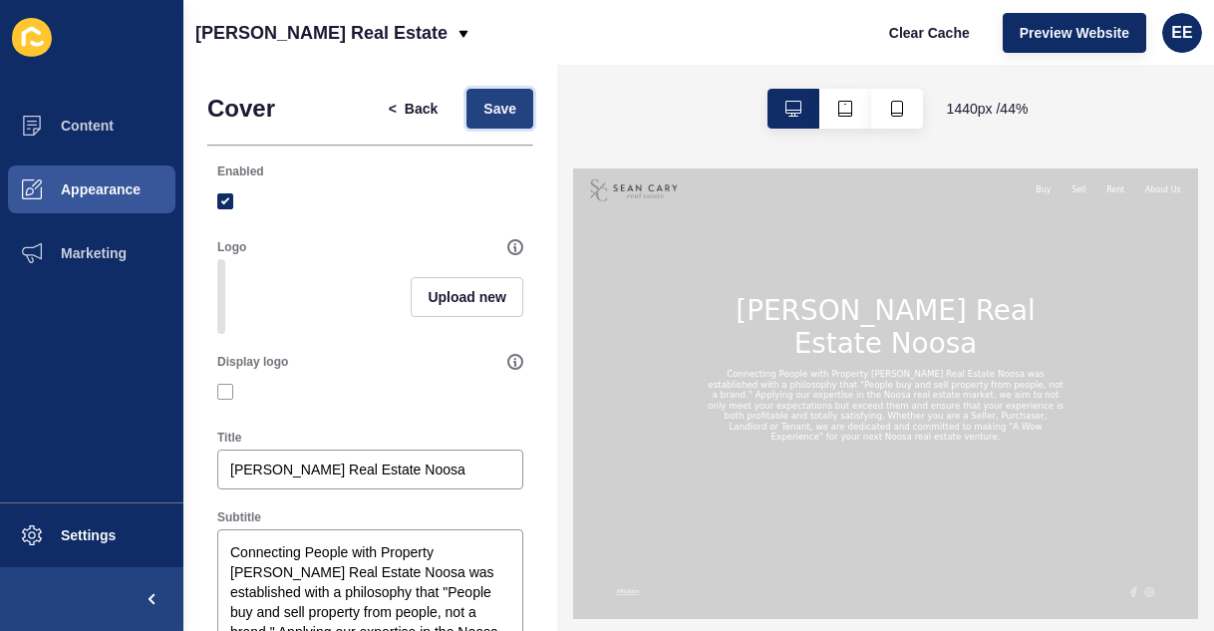
click at [493, 110] on span "Save" at bounding box center [499, 109] width 33 height 20
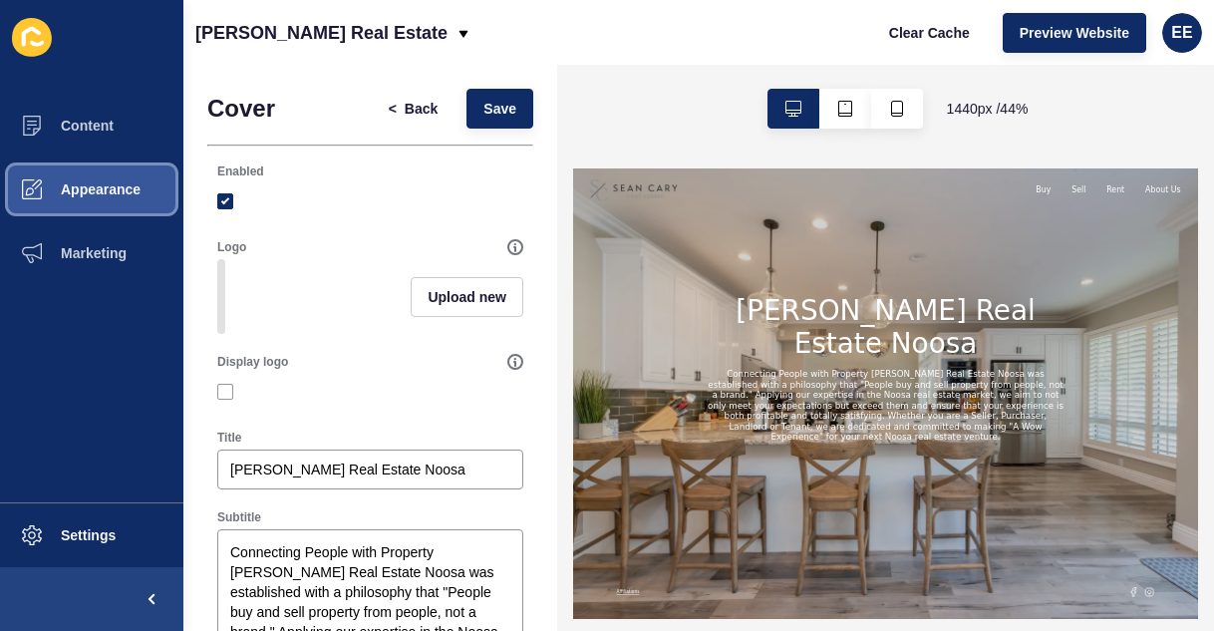
click at [69, 186] on span "Appearance" at bounding box center [69, 189] width 144 height 16
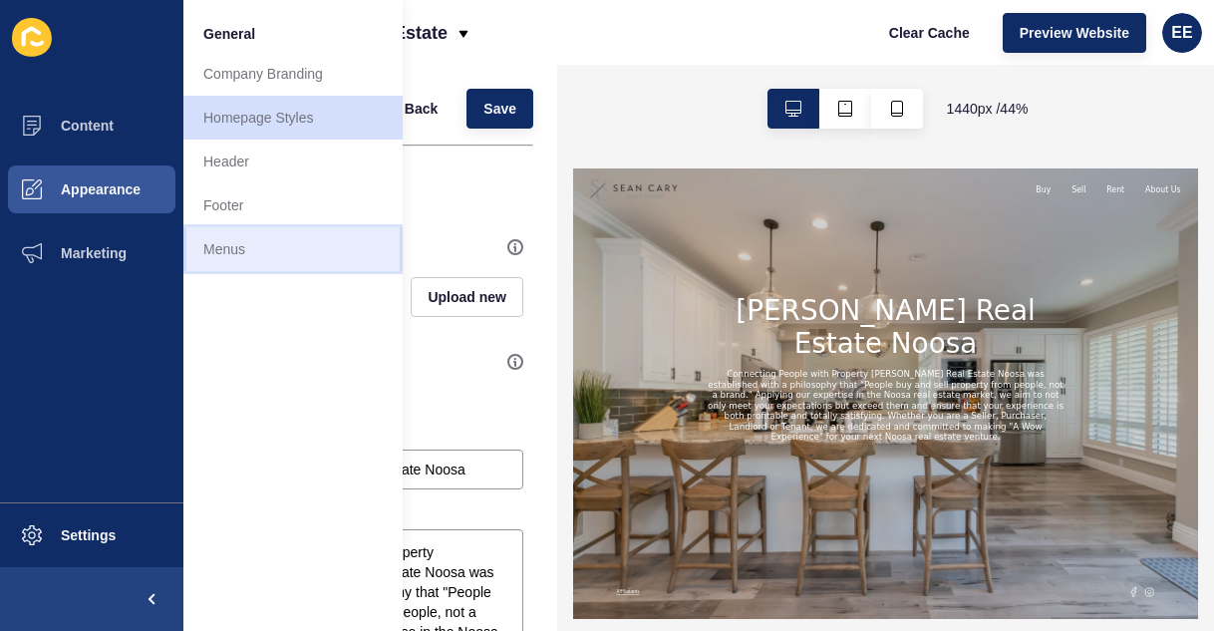
click at [227, 240] on link "Menus" at bounding box center [292, 249] width 219 height 44
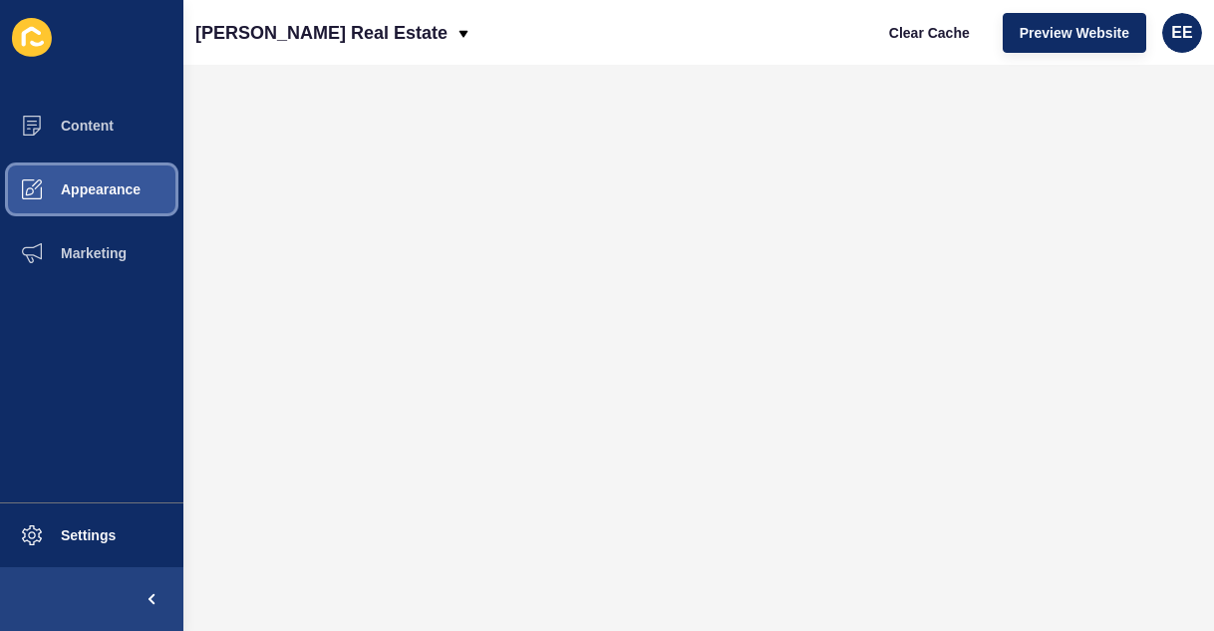
click at [107, 176] on button "Appearance" at bounding box center [91, 189] width 183 height 64
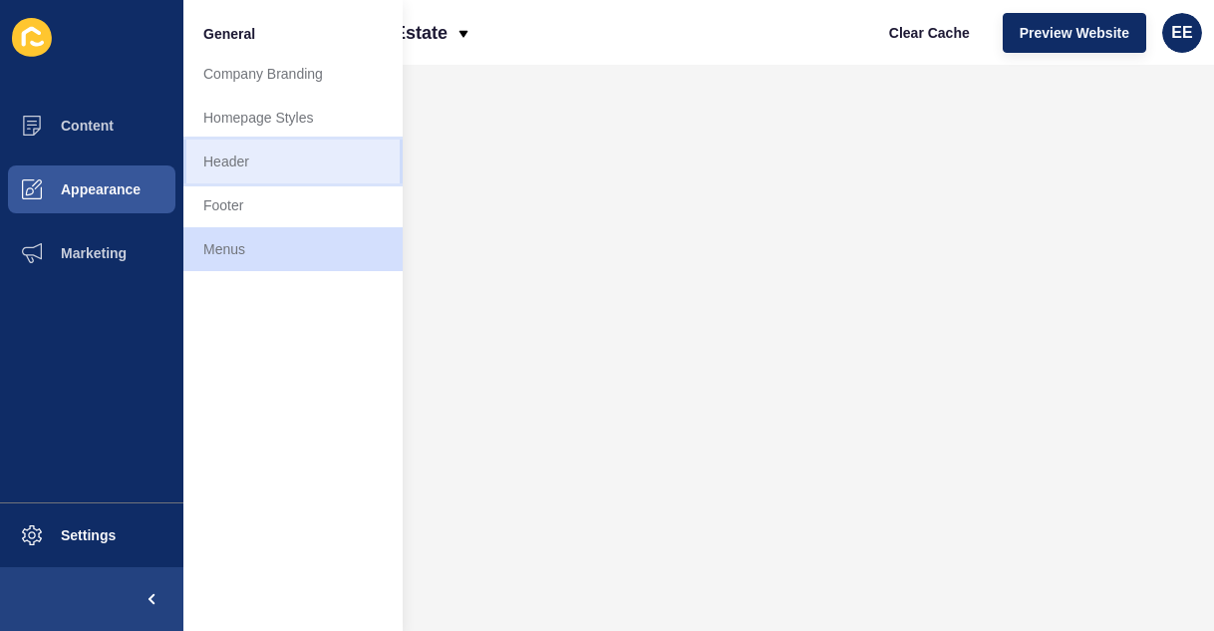
click at [250, 158] on link "Header" at bounding box center [292, 162] width 219 height 44
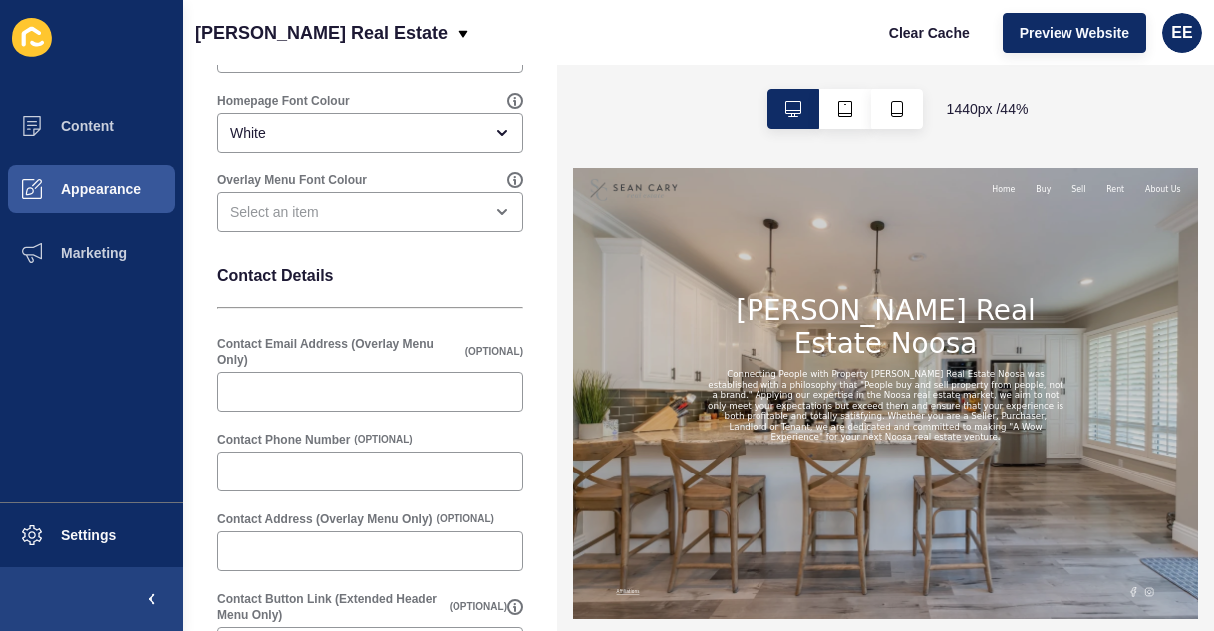
scroll to position [399, 0]
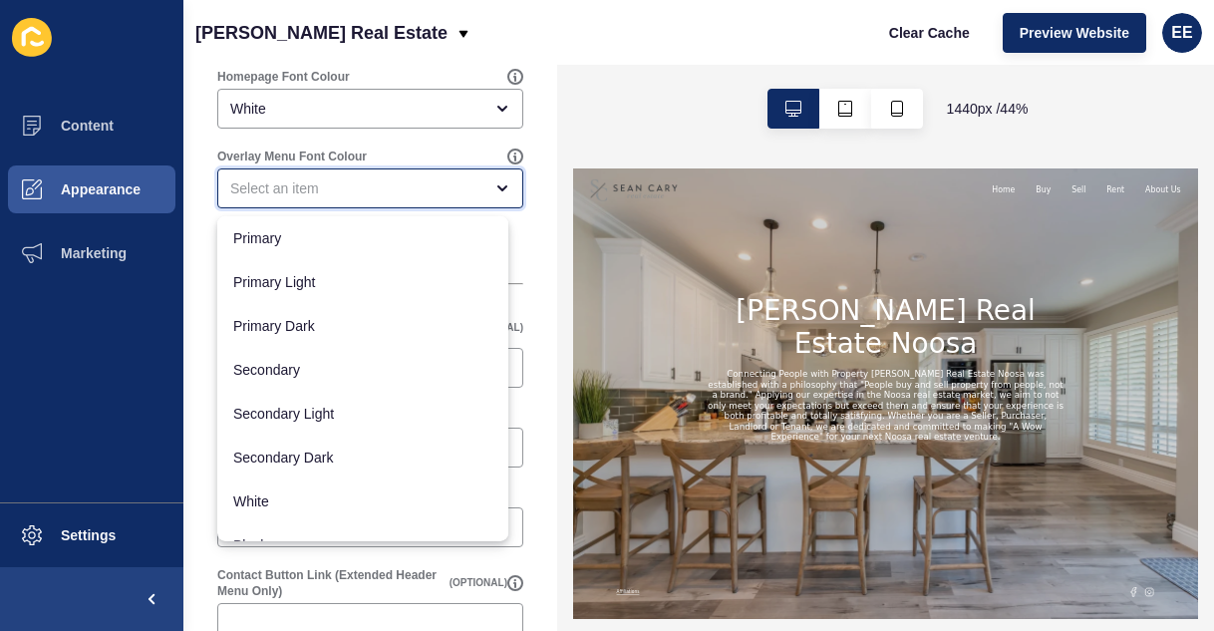
click at [435, 180] on div "close menu" at bounding box center [356, 188] width 252 height 20
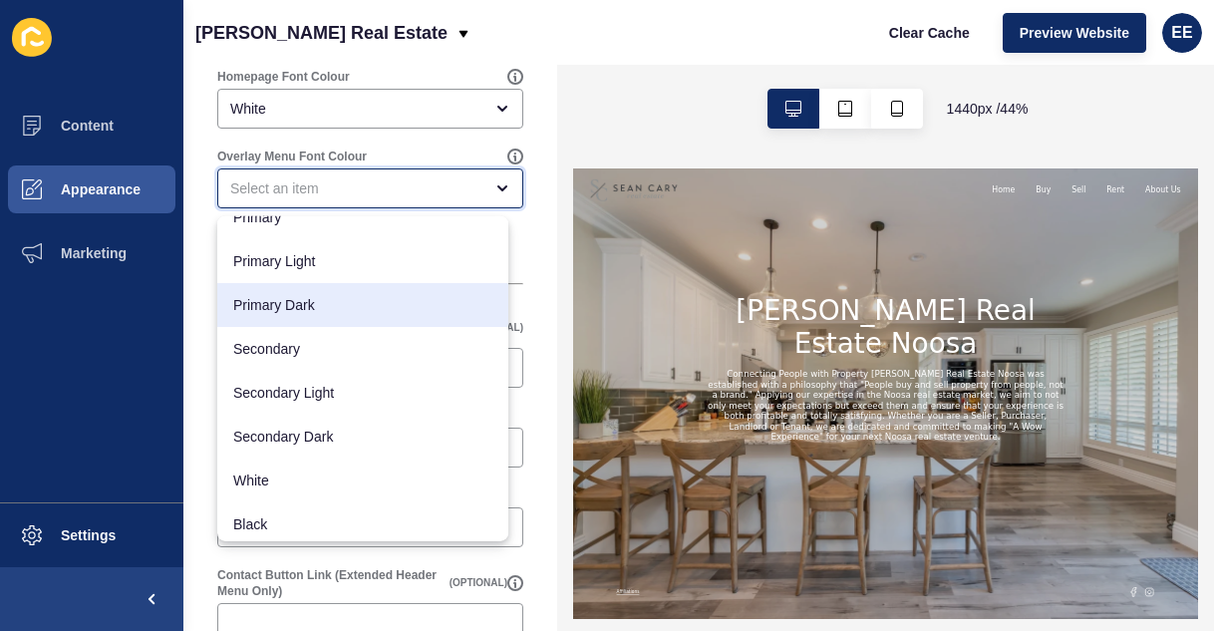
scroll to position [26, 0]
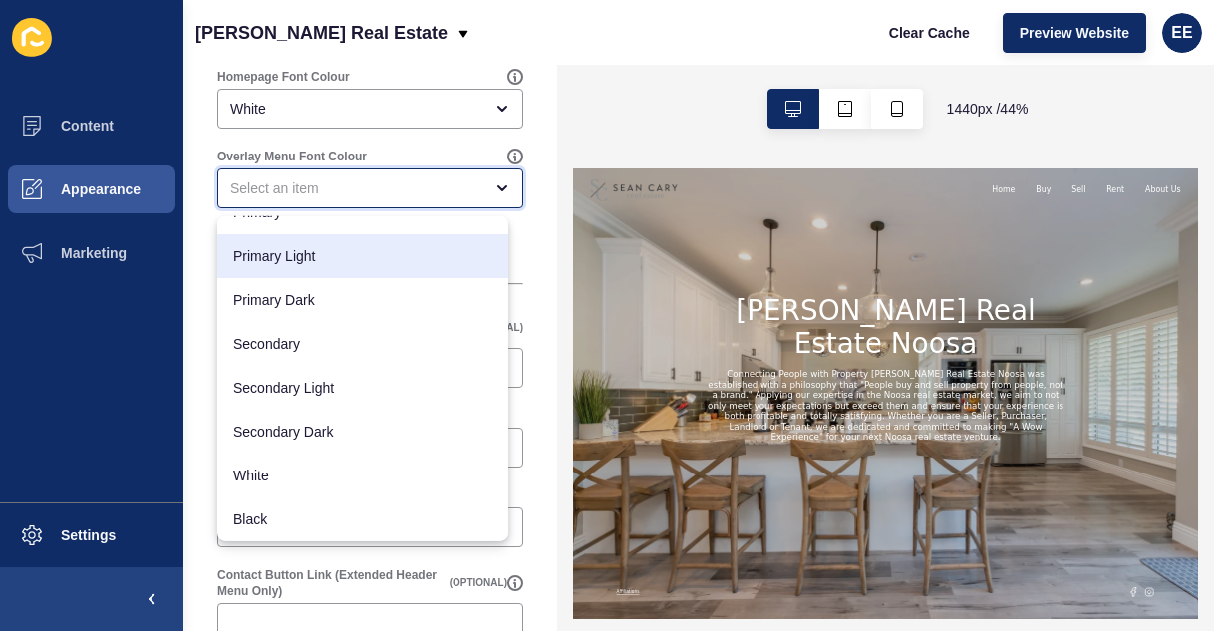
click at [323, 263] on span "Primary Light" at bounding box center [362, 256] width 259 height 20
type input "Primary Light"
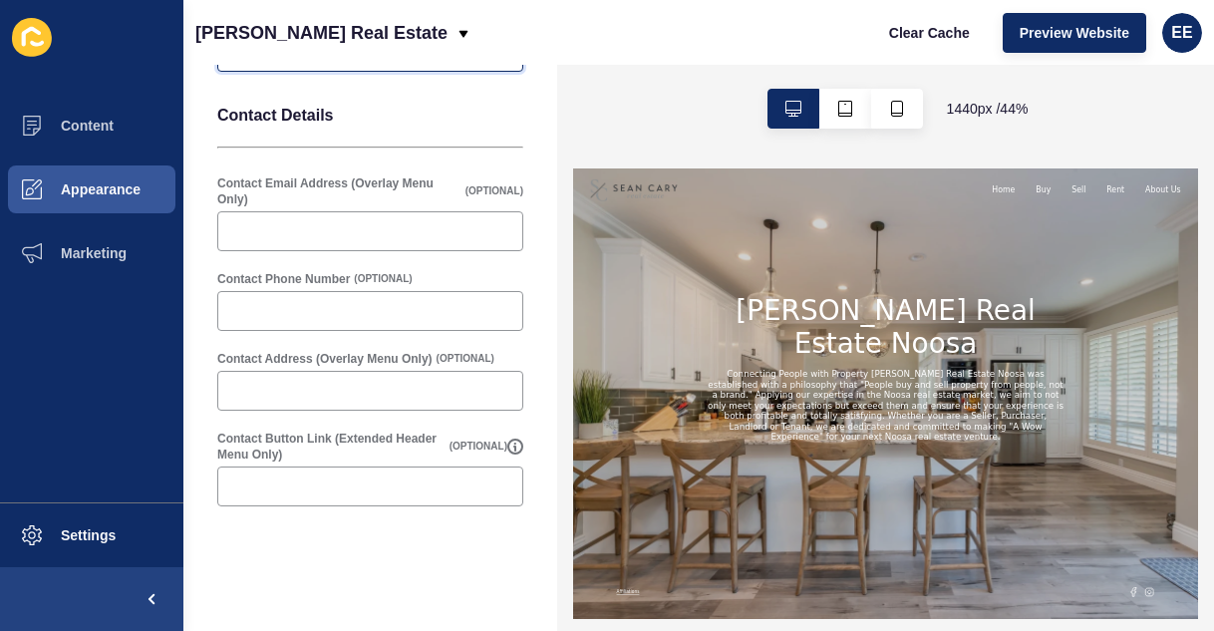
scroll to position [542, 0]
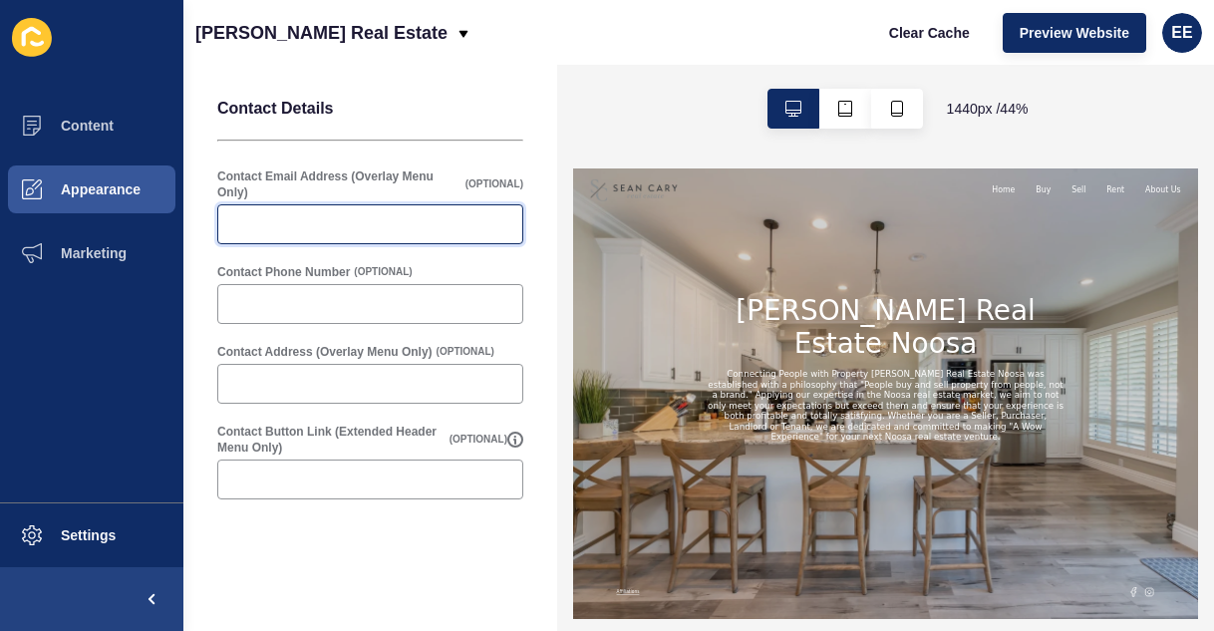
click at [384, 225] on input "Contact Email Address (Overlay Menu Only)" at bounding box center [370, 224] width 280 height 20
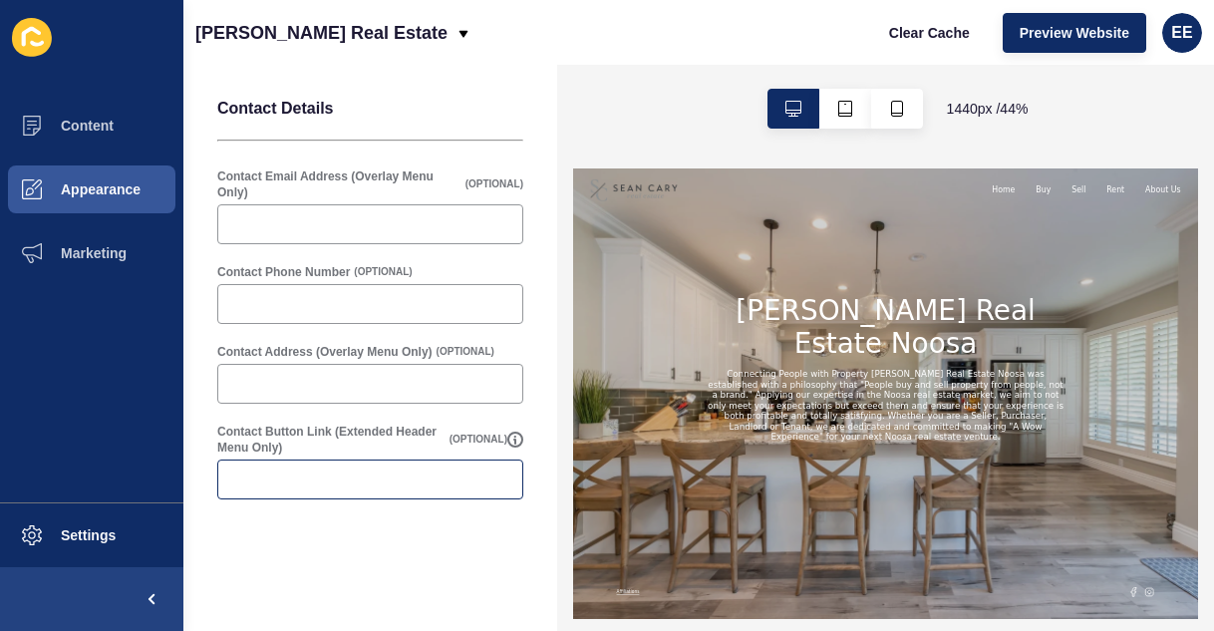
click at [299, 494] on div at bounding box center [370, 479] width 306 height 40
